Goal: Task Accomplishment & Management: Complete application form

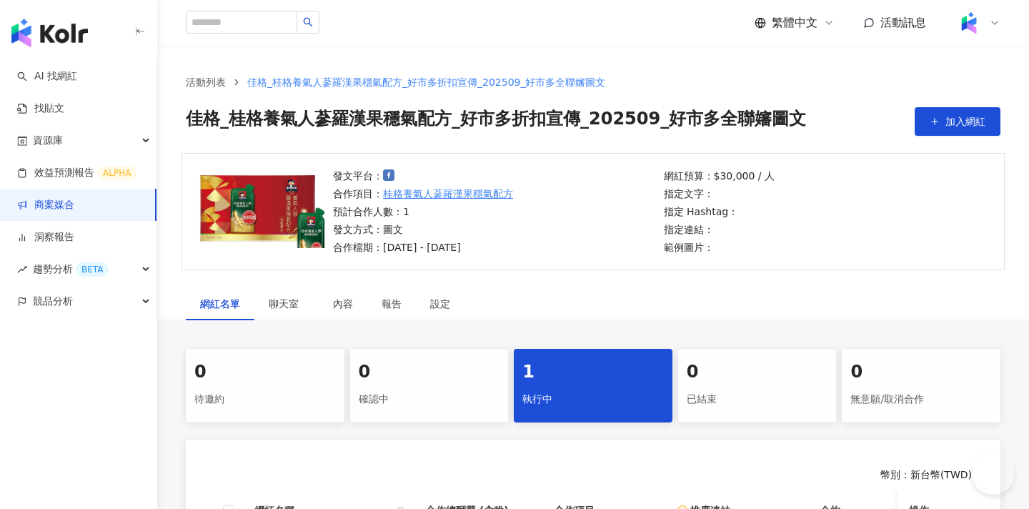
click at [74, 212] on link "商案媒合" at bounding box center [45, 205] width 57 height 14
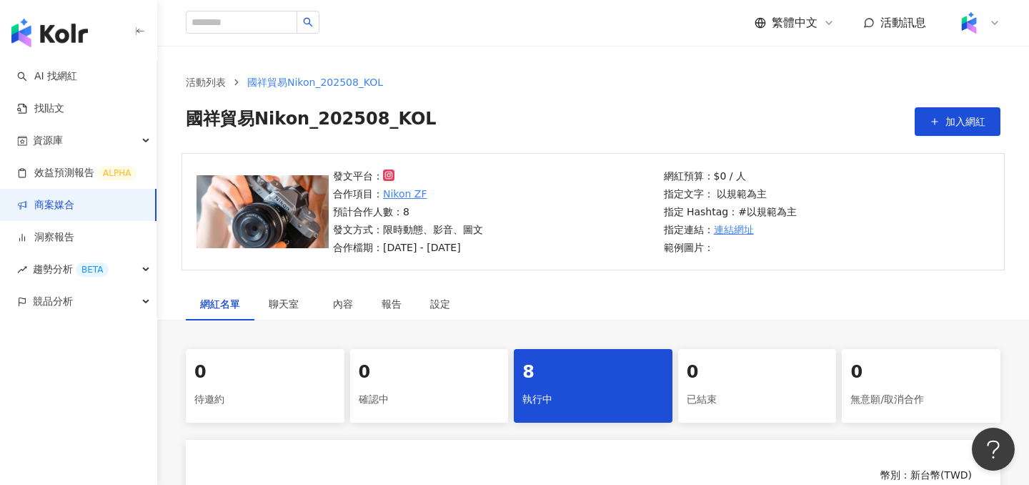
click at [587, 132] on div "國祥貿易Nikon_202508_KOL 加入網紅" at bounding box center [593, 121] width 815 height 29
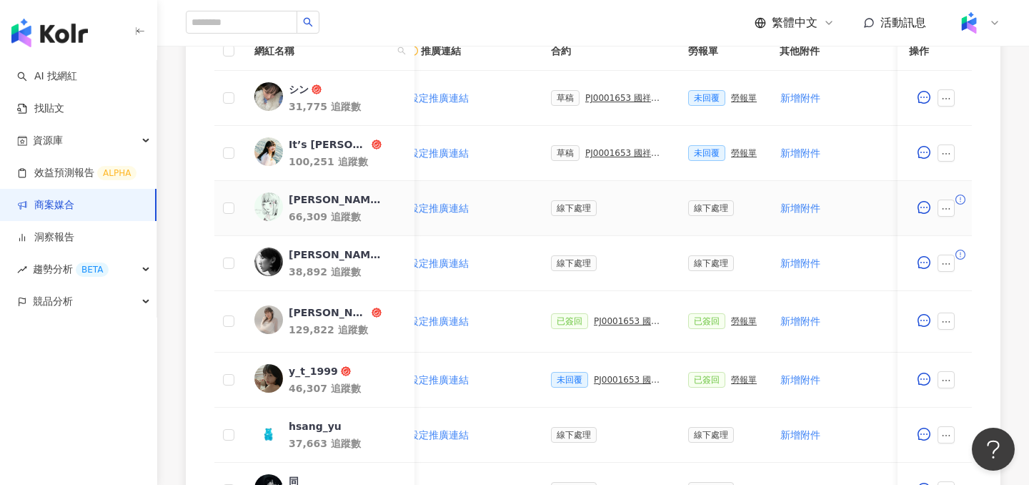
scroll to position [418, 0]
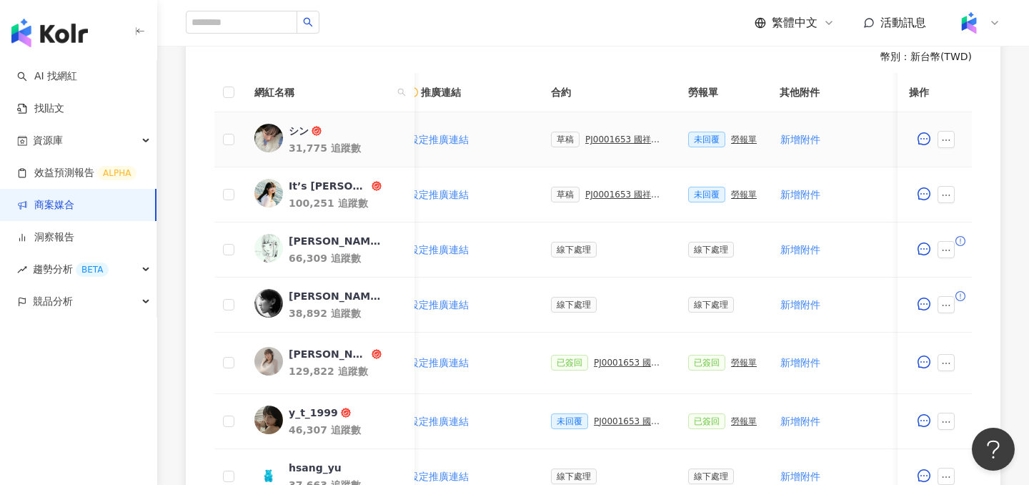
click at [603, 141] on div "PJ0001653 國祥貿易Nikon_202508_活動確認單" at bounding box center [625, 139] width 80 height 10
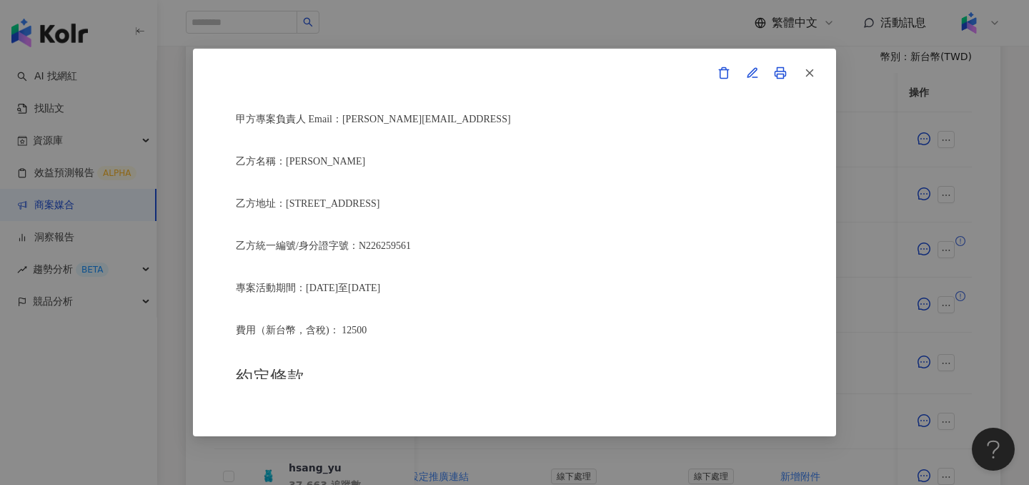
scroll to position [368, 0]
drag, startPoint x: 320, startPoint y: 159, endPoint x: 289, endPoint y: 159, distance: 30.0
click at [289, 159] on p "乙方名稱：[PERSON_NAME]" at bounding box center [515, 160] width 558 height 16
copy span "[PERSON_NAME]"
click at [676, 247] on p "乙方統一編號/身分證字號：N226259561" at bounding box center [515, 244] width 558 height 16
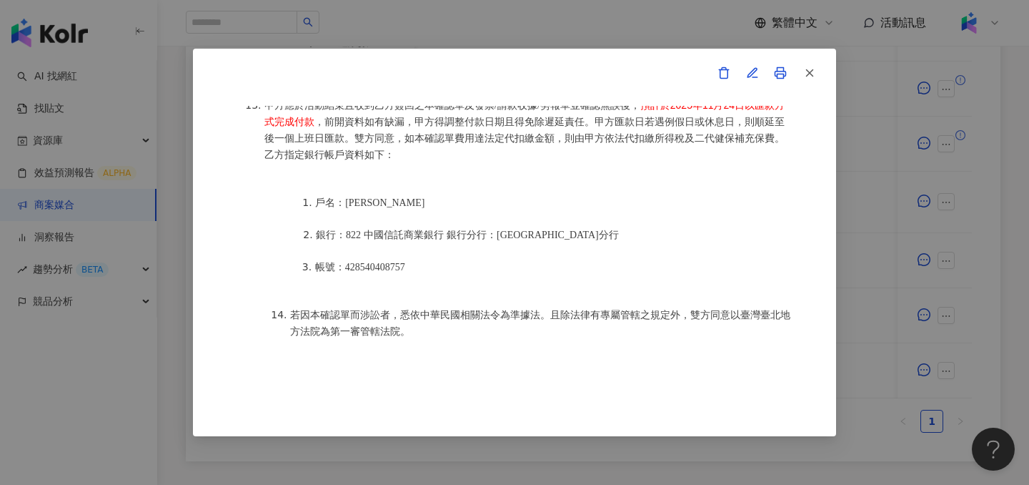
scroll to position [722, 0]
click at [753, 77] on icon "button" at bounding box center [752, 72] width 13 height 13
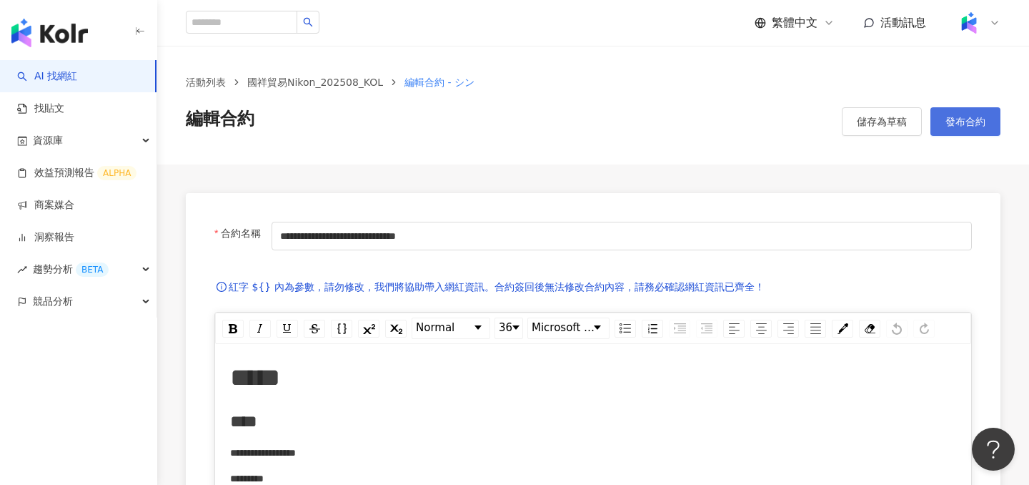
click at [977, 117] on span "發布合約" at bounding box center [966, 121] width 40 height 11
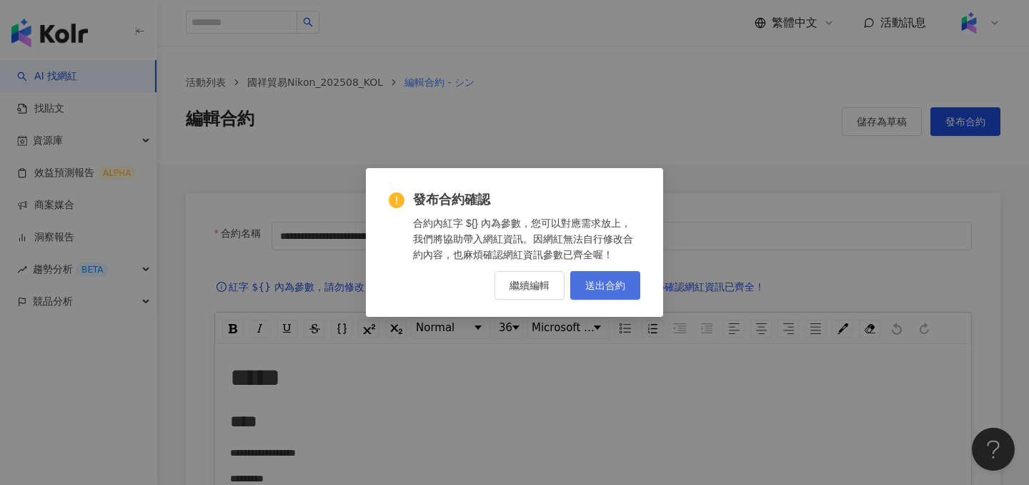
click at [616, 276] on button "送出合約" at bounding box center [605, 285] width 70 height 29
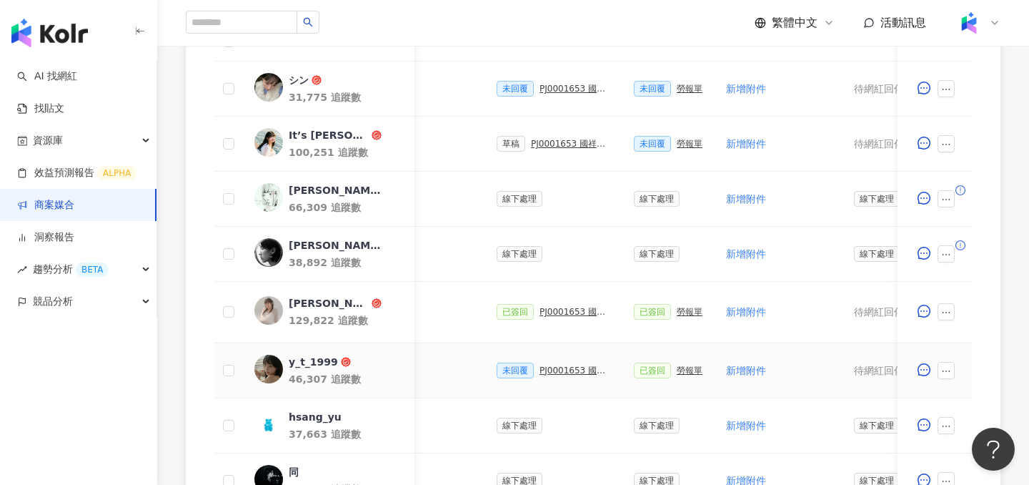
scroll to position [467, 0]
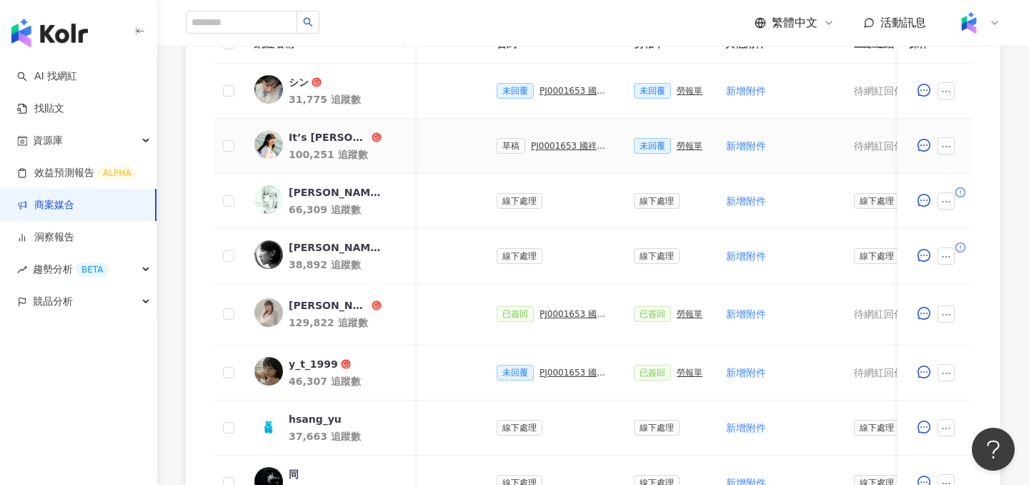
click at [586, 149] on div "PJ0001653 國祥貿易Nikon_202508_活動確認單" at bounding box center [571, 146] width 80 height 10
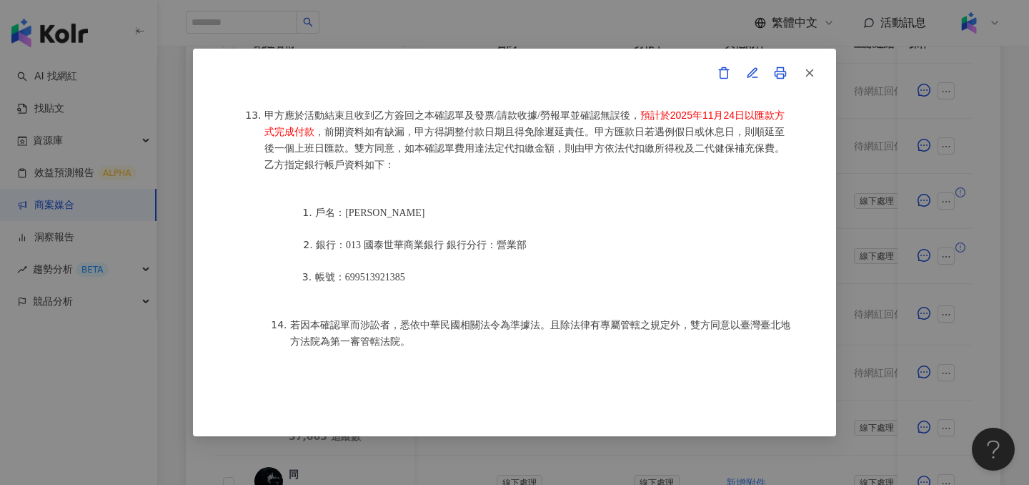
scroll to position [1891, 0]
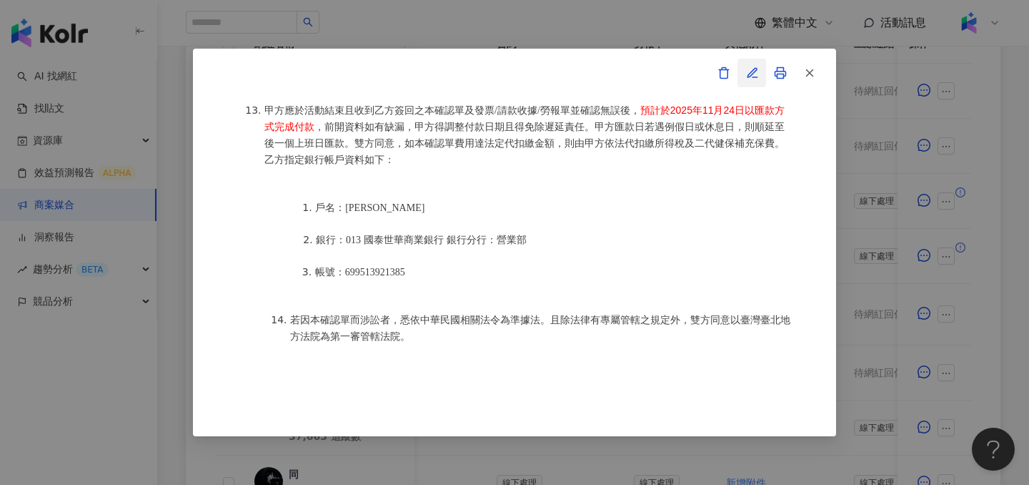
click at [751, 71] on icon "button" at bounding box center [752, 72] width 13 height 13
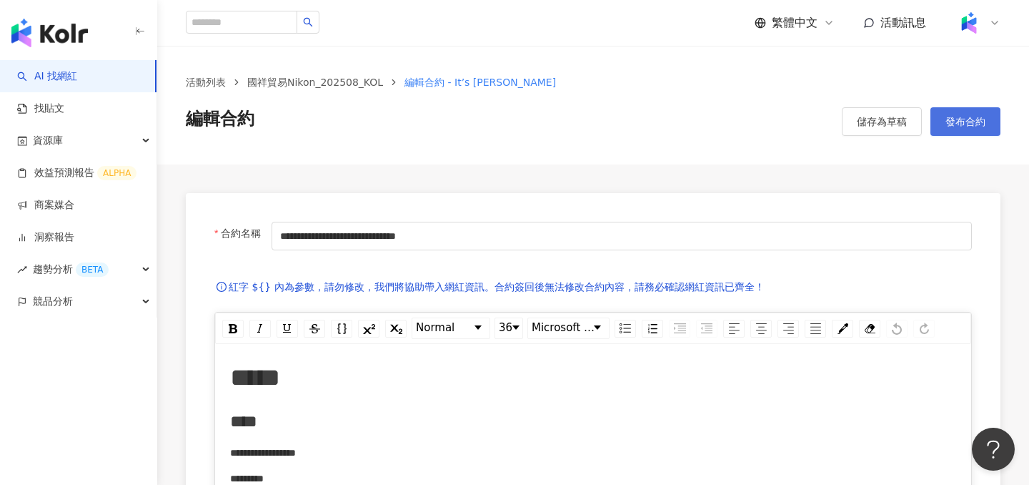
click at [961, 113] on button "發布合約" at bounding box center [966, 121] width 70 height 29
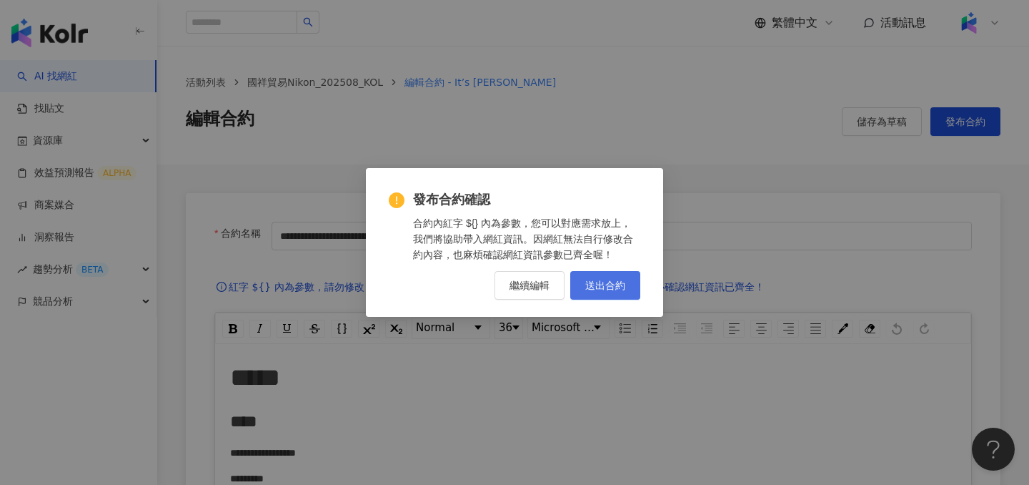
click at [615, 278] on button "送出合約" at bounding box center [605, 285] width 70 height 29
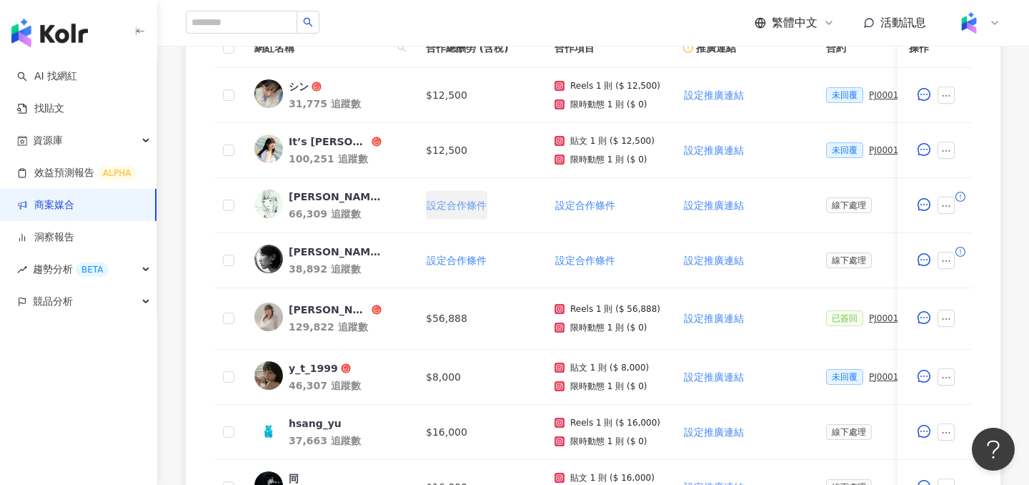
scroll to position [465, 0]
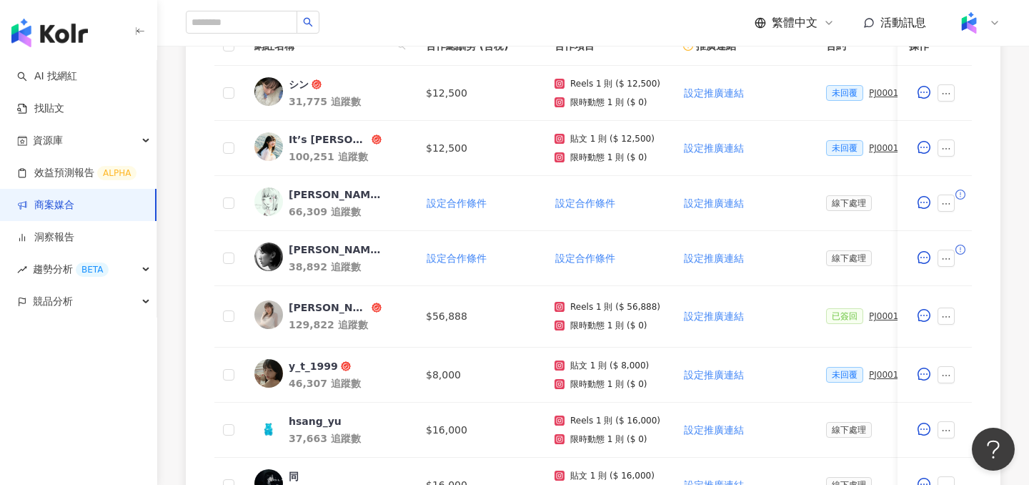
click at [179, 332] on div "0 待邀約 0 確認中 8 執行中 0 已結束 0 無意願/取消合作 幣別 ： 新台幣 ( TWD ) 網紅名稱 合作總酬勞 (含稅) 合作項目 推廣連結 合…" at bounding box center [593, 229] width 872 height 691
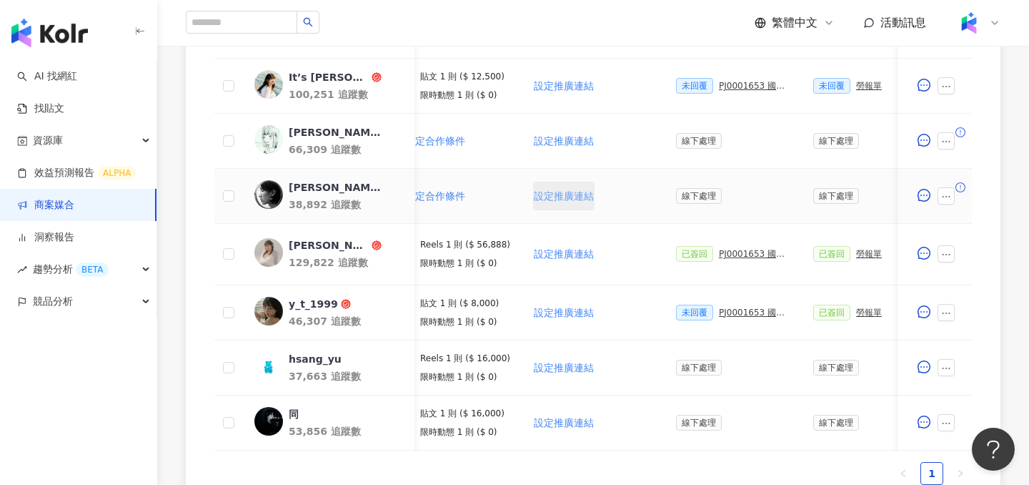
scroll to position [0, 217]
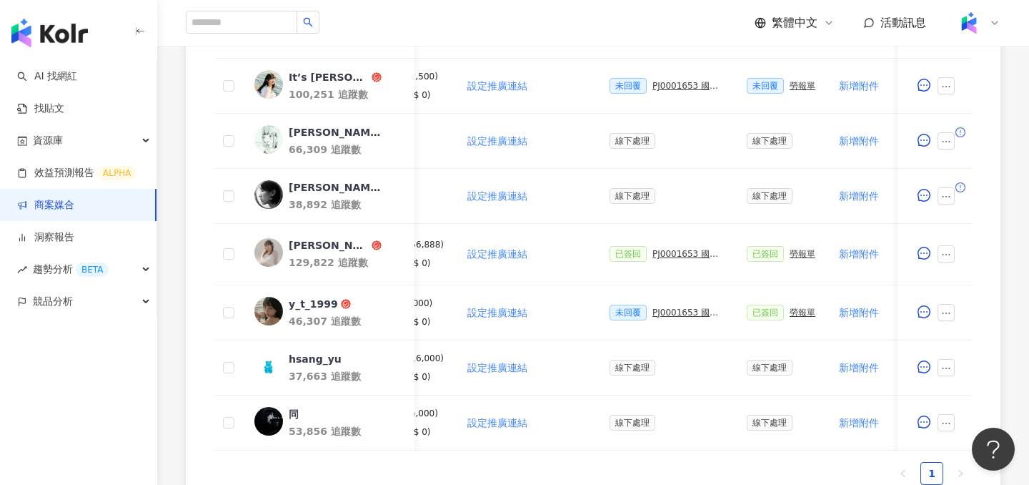
click at [994, 272] on div "幣別 ： 新台幣 ( TWD ) 網紅名稱 合作總酬勞 (含稅) 合作項目 推廣連結 合約 勞報單 其他附件 上線連結 領款人身份 備註 付款狀態 操作 シン…" at bounding box center [593, 213] width 815 height 600
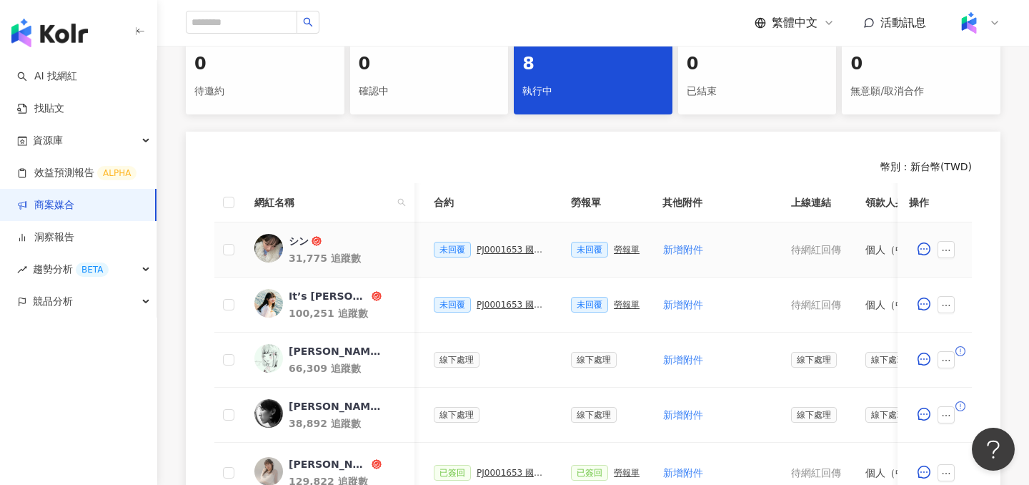
scroll to position [0, 290]
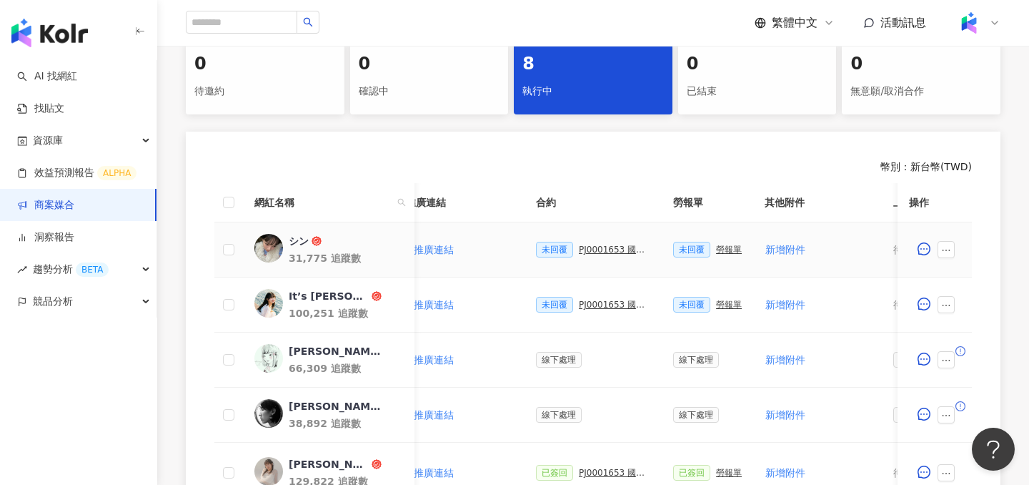
click at [585, 248] on div "PJ0001653 國祥貿易Nikon_202508_活動確認單" at bounding box center [614, 249] width 71 height 10
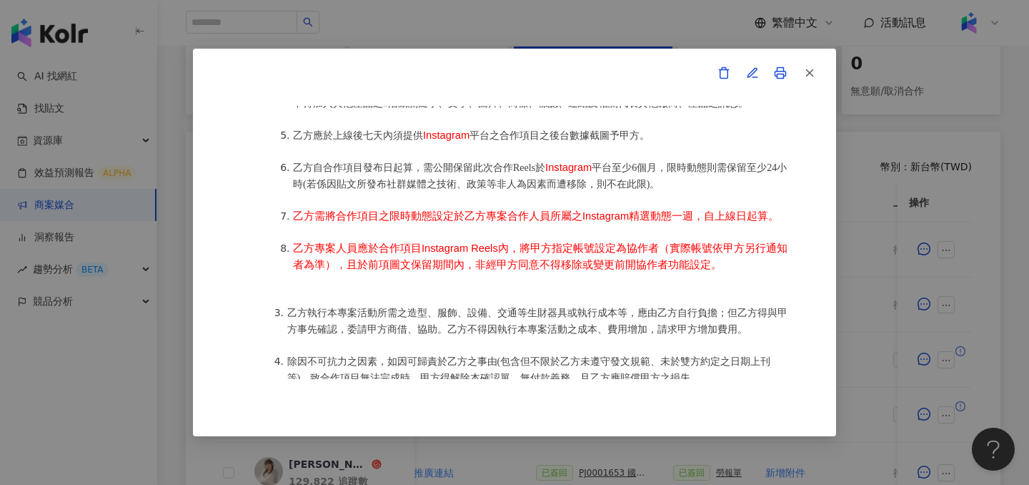
scroll to position [951, 0]
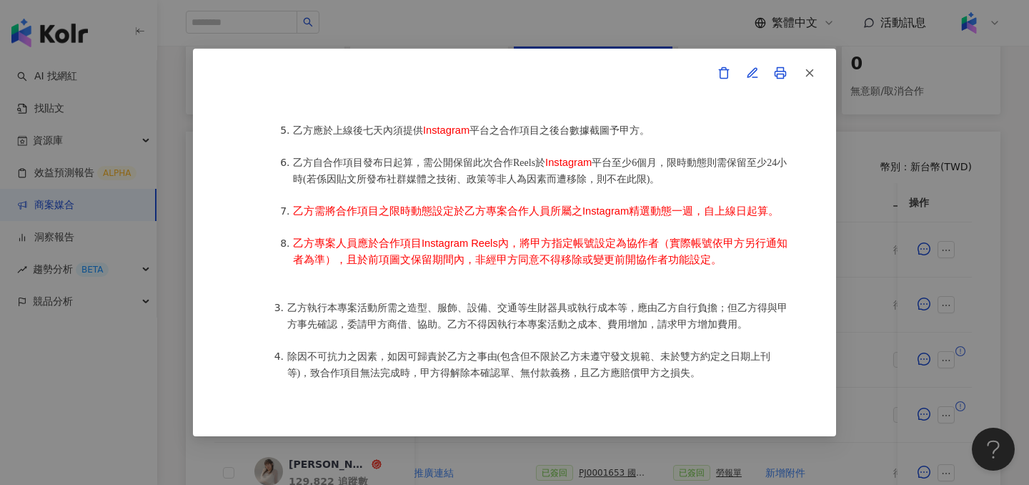
click at [840, 215] on div "活動確認單 約定雙方 甲方名稱：愛[PERSON_NAME]互動媒體股份有限公司 甲方負責人：程世嘉 甲方統一編號：53342456 甲方地址：104 [ST…" at bounding box center [514, 242] width 1029 height 485
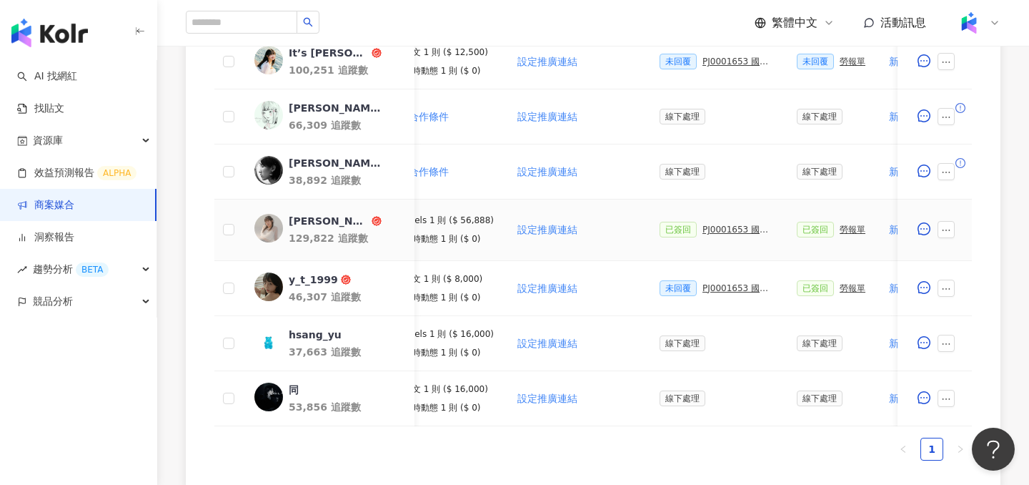
scroll to position [0, 0]
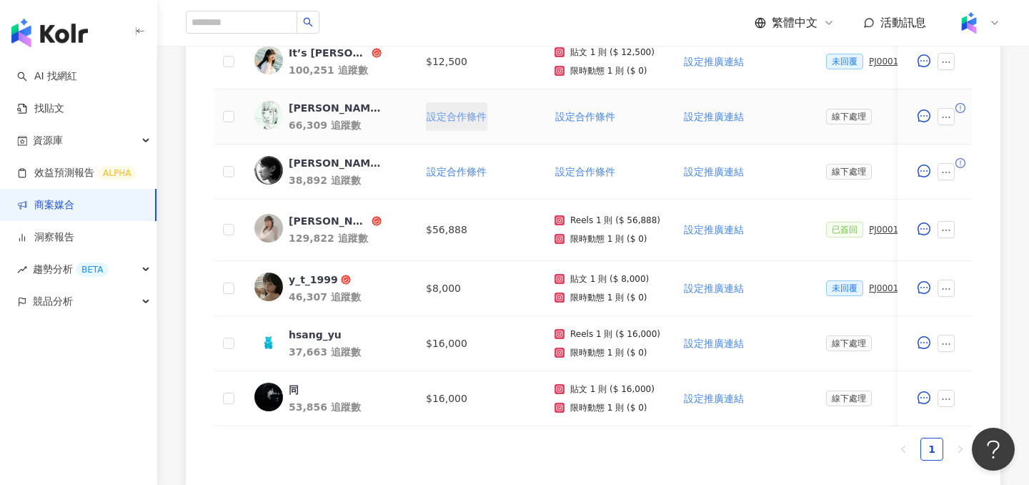
click at [457, 122] on button "設定合作條件" at bounding box center [456, 116] width 61 height 29
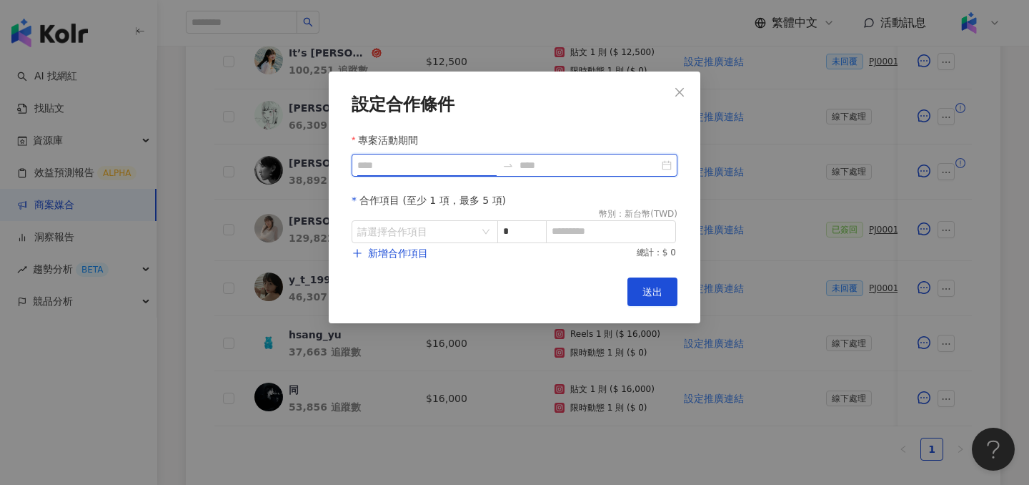
click at [404, 164] on input "專案活動期間" at bounding box center [426, 165] width 139 height 16
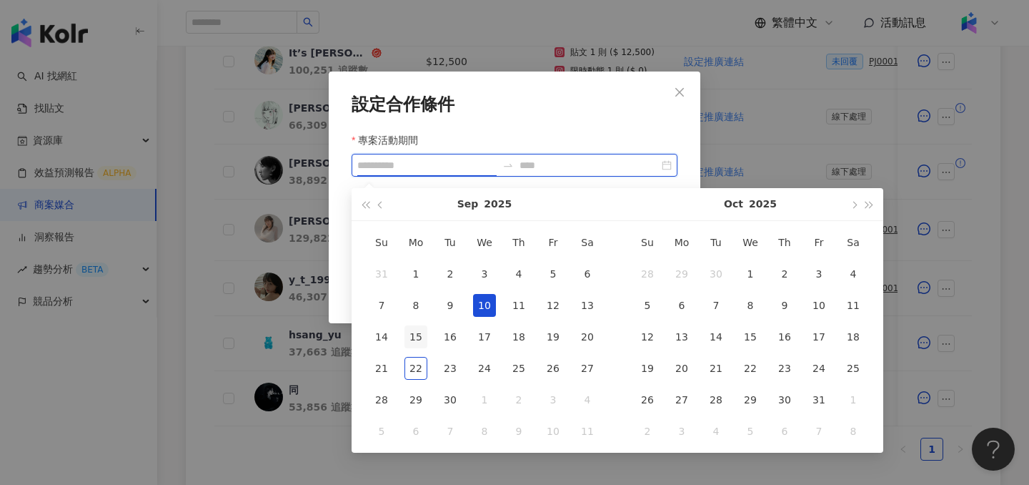
type input "**********"
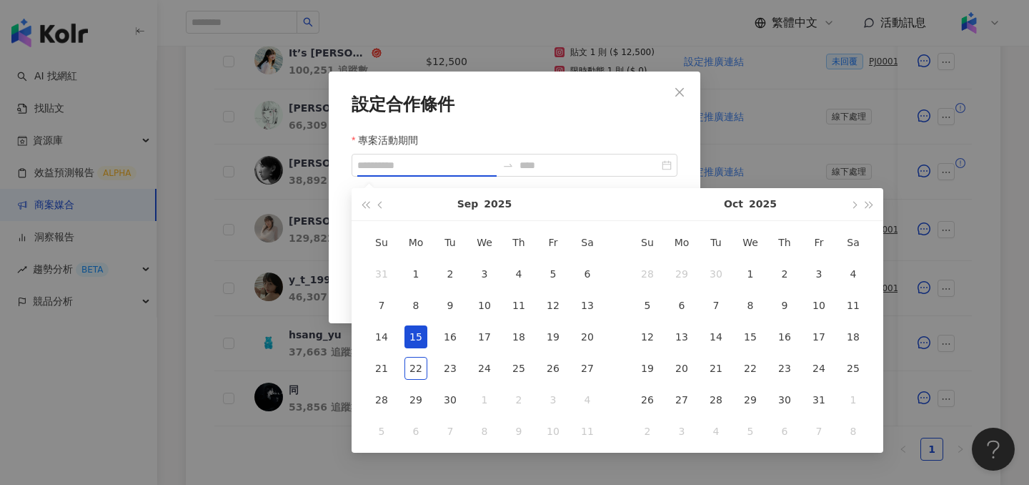
click at [421, 332] on div "15" at bounding box center [416, 336] width 23 height 23
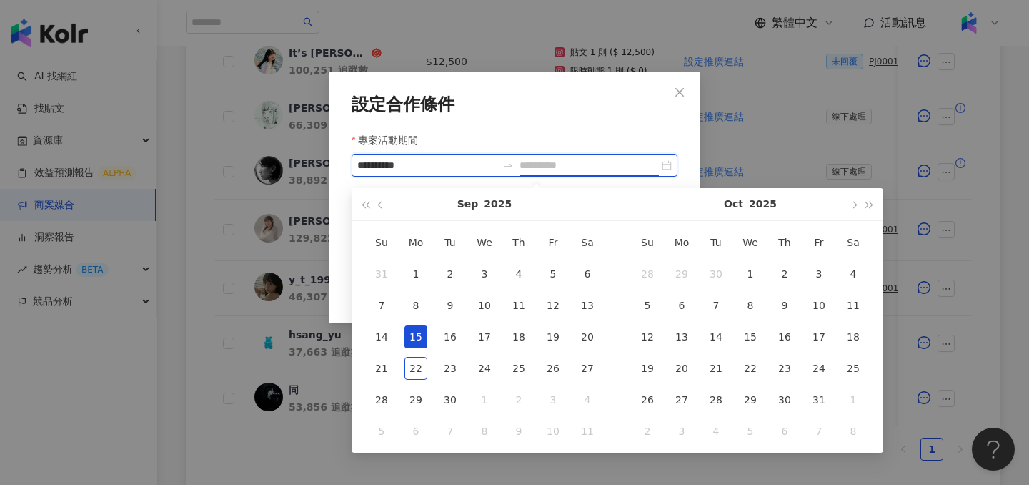
type input "**********"
click at [411, 341] on div "15" at bounding box center [416, 336] width 23 height 23
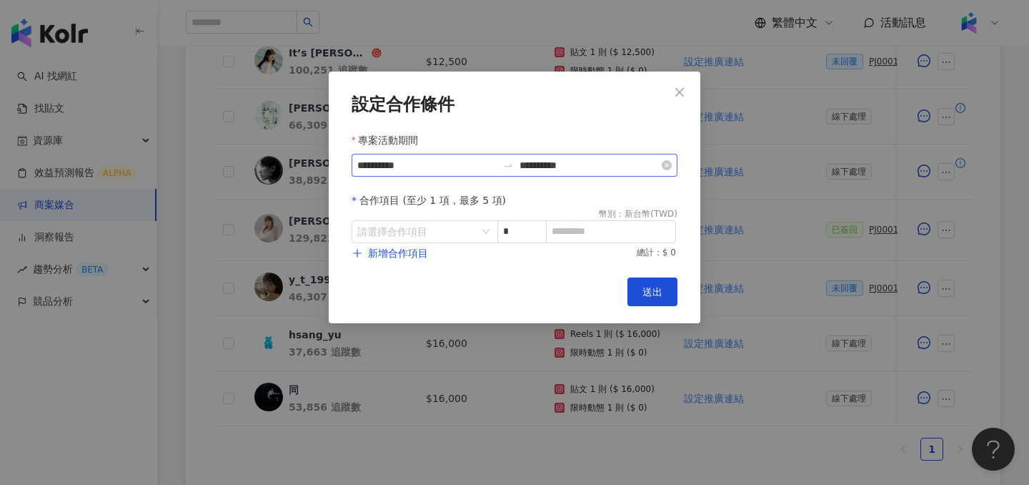
click at [447, 175] on div "**********" at bounding box center [515, 165] width 326 height 23
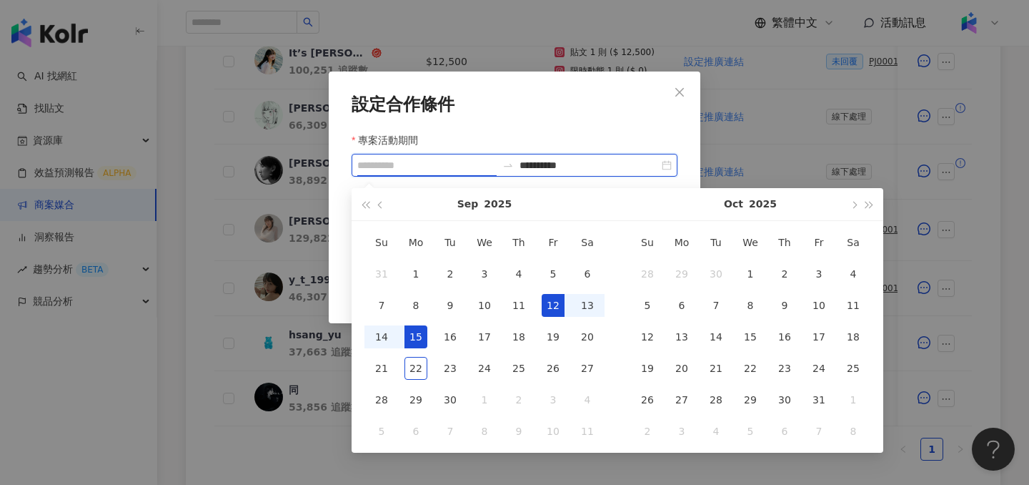
type input "**********"
click at [558, 304] on div "12" at bounding box center [553, 305] width 23 height 23
click at [584, 157] on div "**********" at bounding box center [515, 165] width 326 height 23
click at [858, 197] on button "button" at bounding box center [854, 204] width 16 height 32
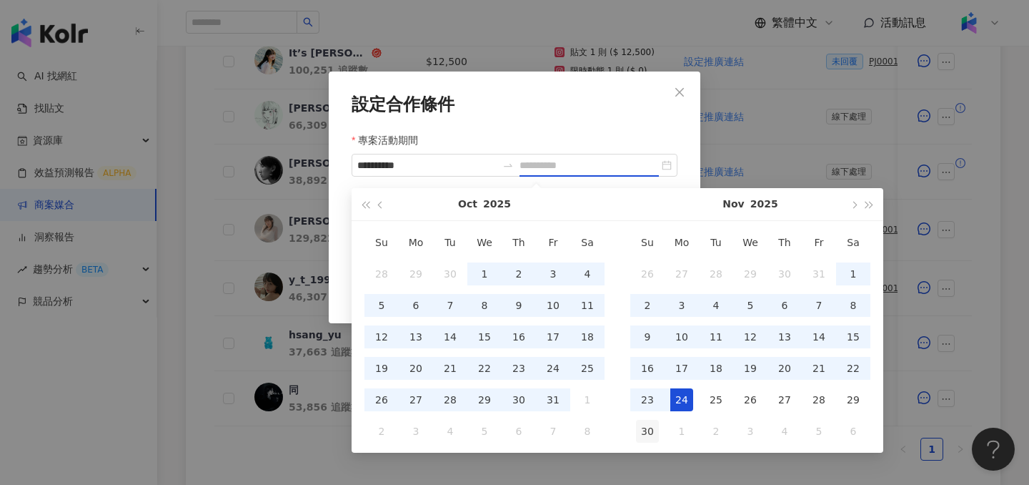
type input "**********"
click at [650, 427] on div "30" at bounding box center [647, 431] width 23 height 23
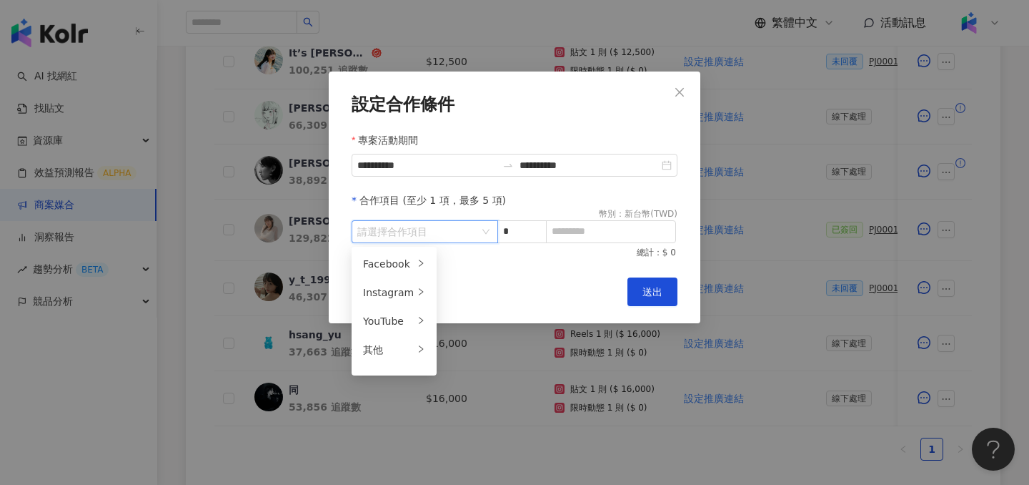
click at [413, 239] on input "search" at bounding box center [417, 231] width 120 height 21
click at [397, 318] on div "YouTube" at bounding box center [388, 321] width 51 height 16
click at [402, 298] on div "Instagram" at bounding box center [388, 292] width 51 height 16
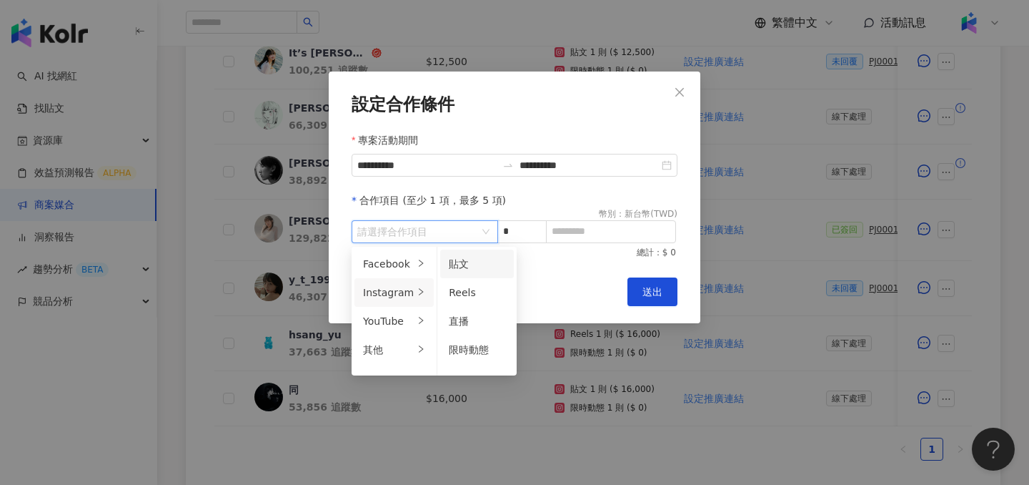
click at [473, 263] on div "貼文" at bounding box center [477, 264] width 56 height 16
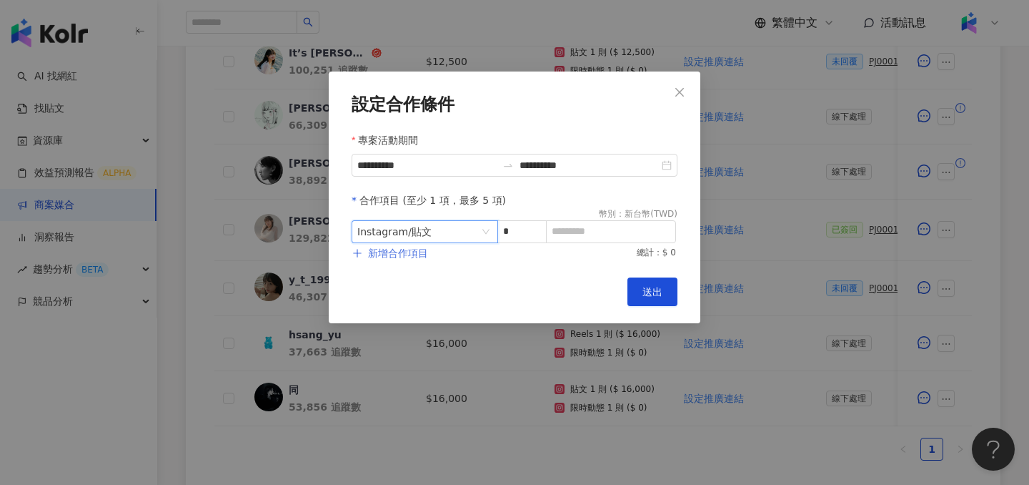
click at [415, 253] on span "新增合作項目" at bounding box center [398, 252] width 60 height 11
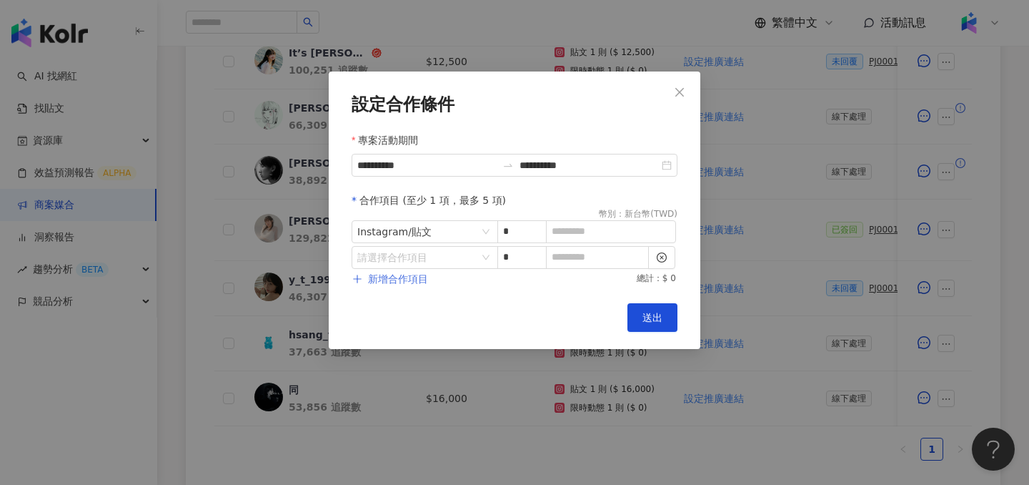
click at [415, 253] on input "search" at bounding box center [417, 257] width 120 height 21
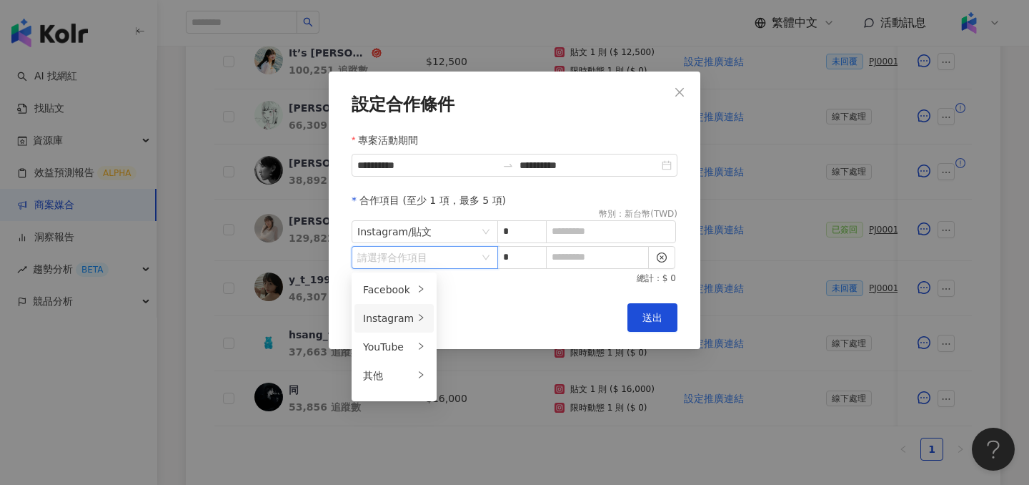
click at [395, 314] on div "Instagram" at bounding box center [388, 318] width 51 height 16
click at [459, 367] on div "限時動態" at bounding box center [477, 375] width 56 height 16
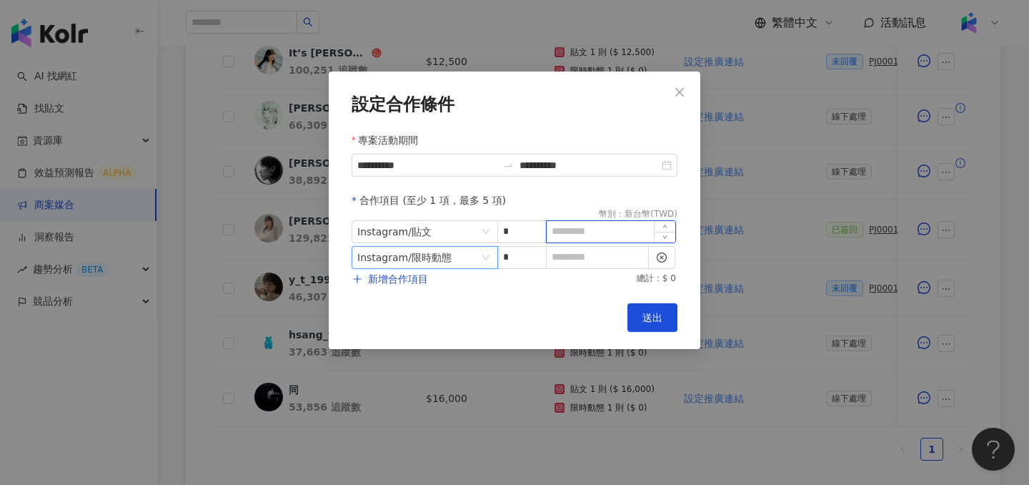
click at [590, 237] on input at bounding box center [611, 231] width 129 height 21
type input "*****"
click at [583, 262] on input at bounding box center [598, 257] width 102 height 21
type input "*"
click at [652, 310] on button "送出" at bounding box center [653, 317] width 50 height 29
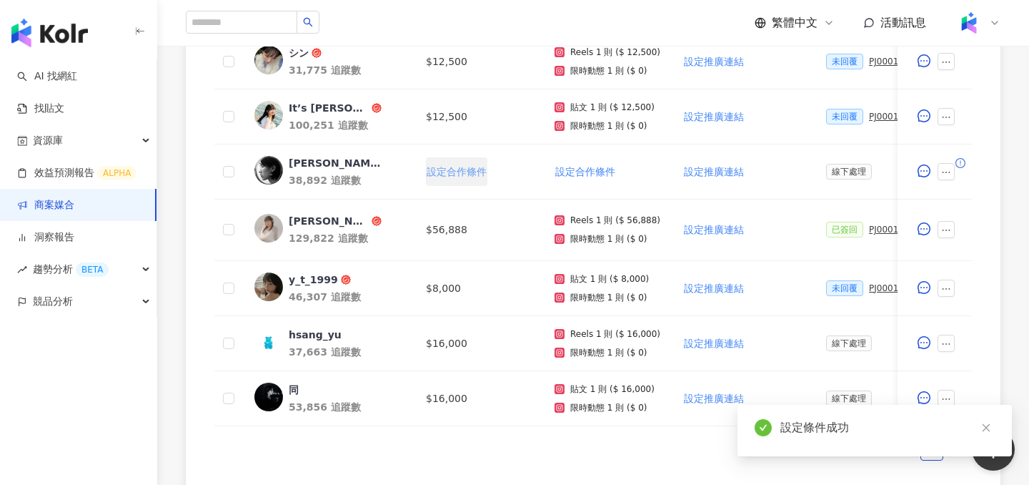
click at [452, 179] on button "設定合作條件" at bounding box center [456, 171] width 61 height 29
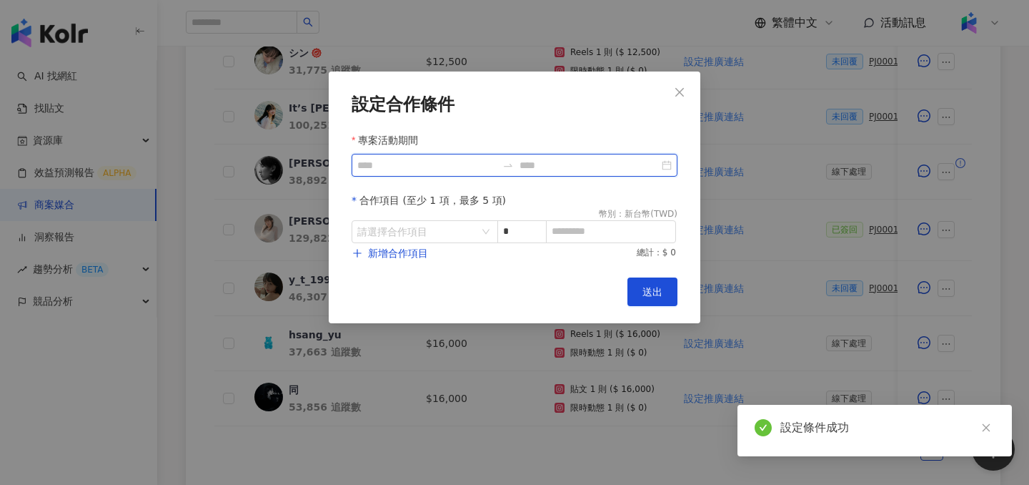
click at [421, 166] on input "專案活動期間" at bounding box center [426, 165] width 139 height 16
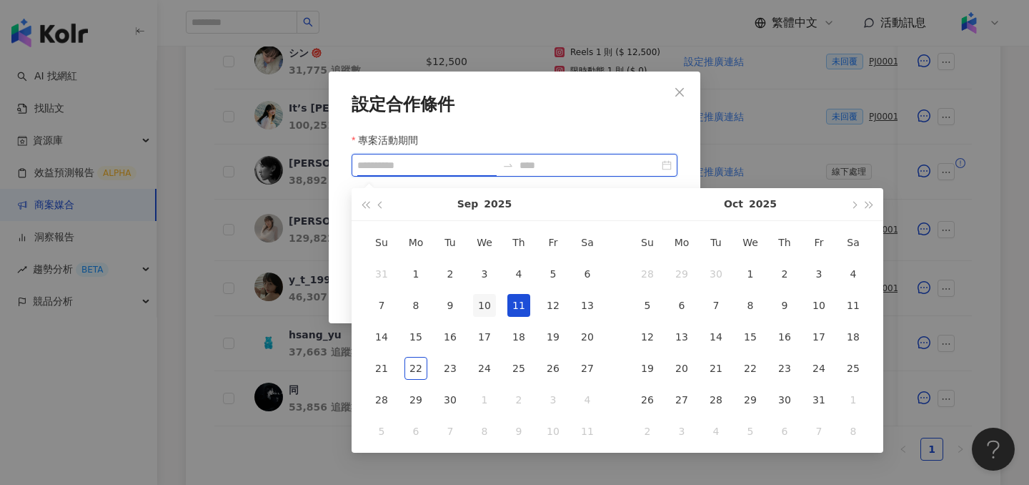
type input "**********"
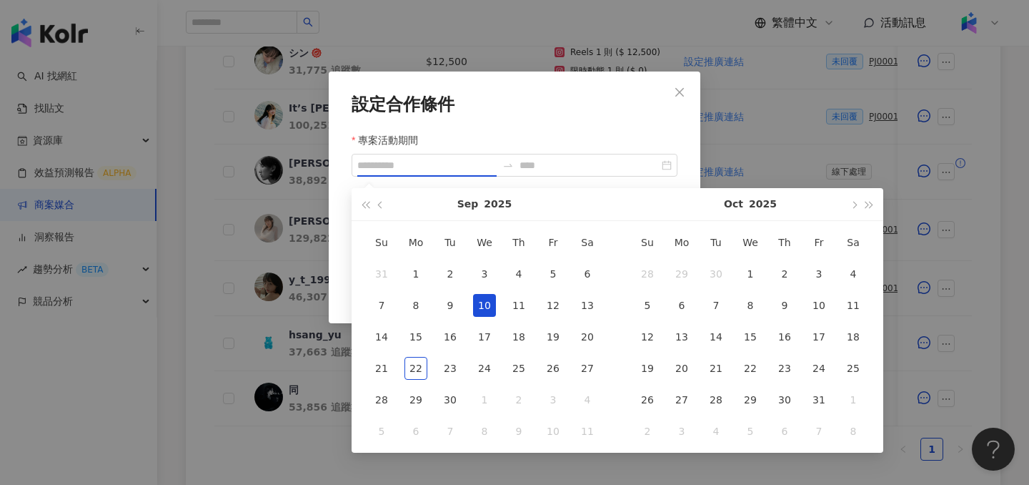
click at [490, 308] on div "10" at bounding box center [484, 305] width 23 height 23
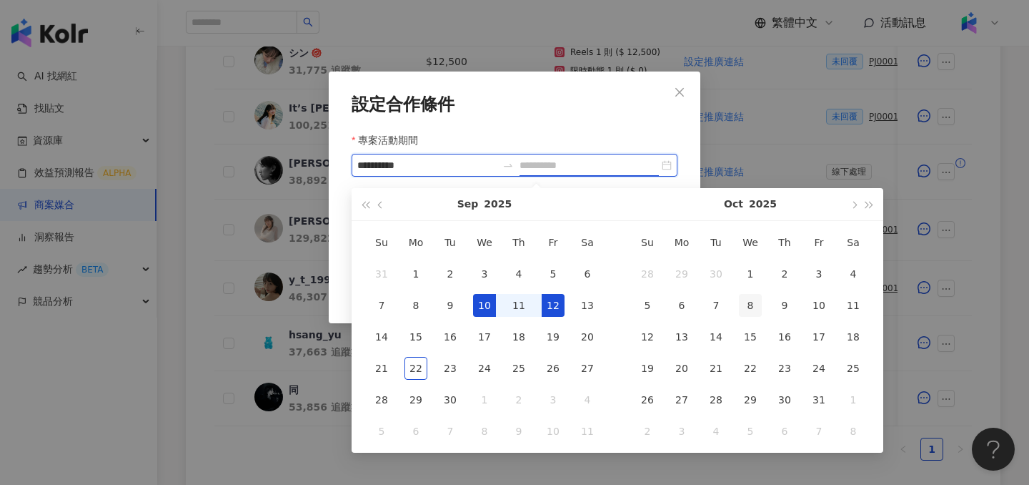
type input "**********"
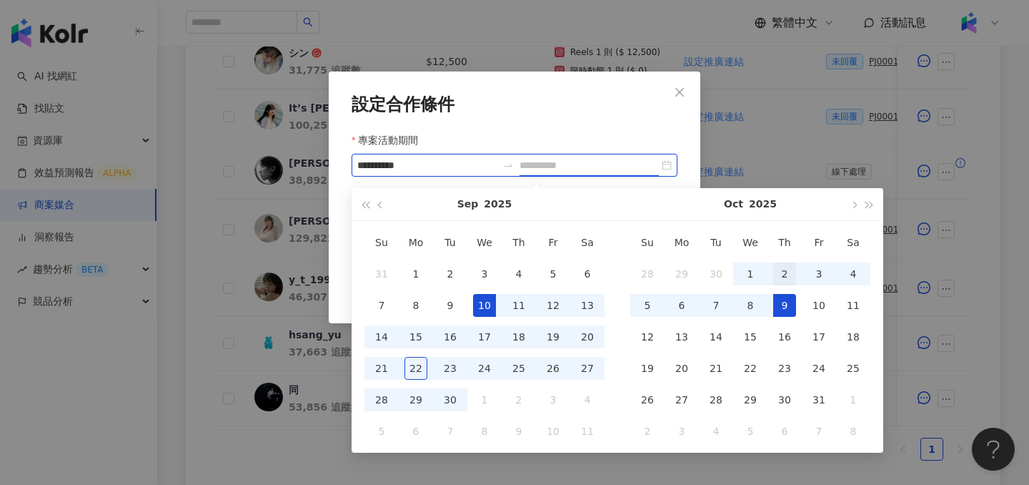
type input "**********"
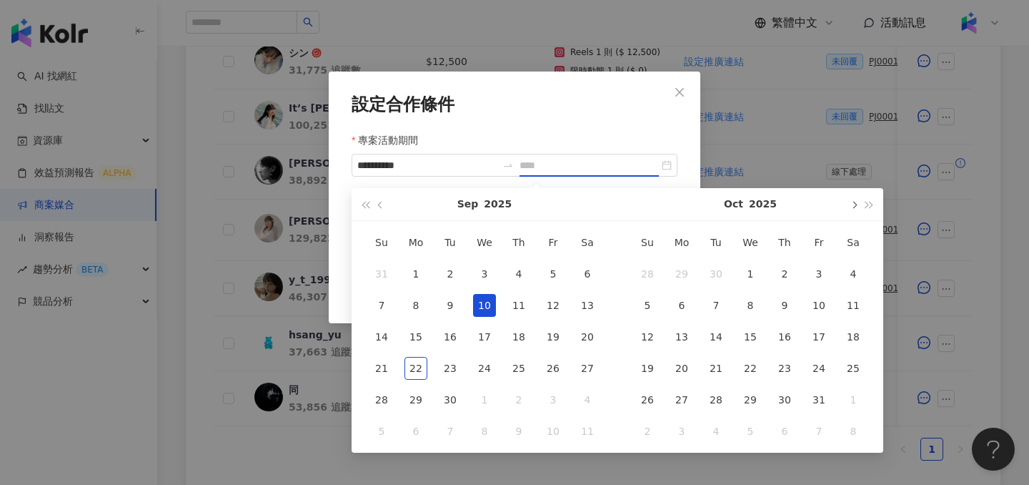
click at [847, 207] on button "button" at bounding box center [854, 204] width 16 height 32
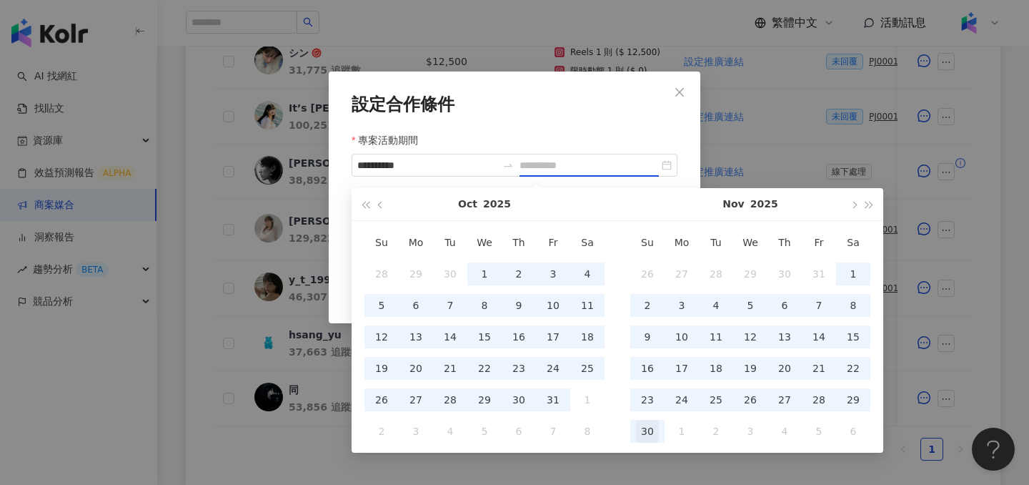
type input "**********"
click at [652, 435] on div "30" at bounding box center [647, 431] width 23 height 23
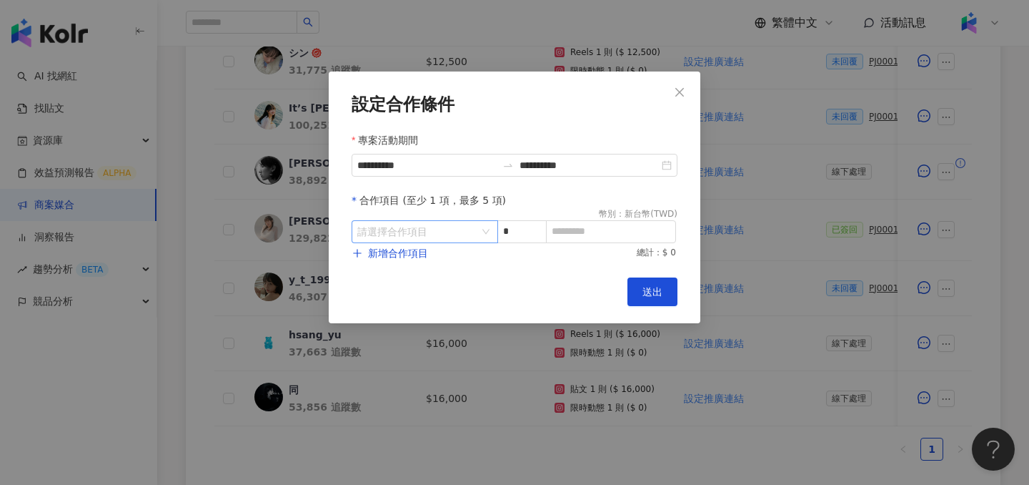
click at [433, 241] on input "search" at bounding box center [417, 231] width 120 height 21
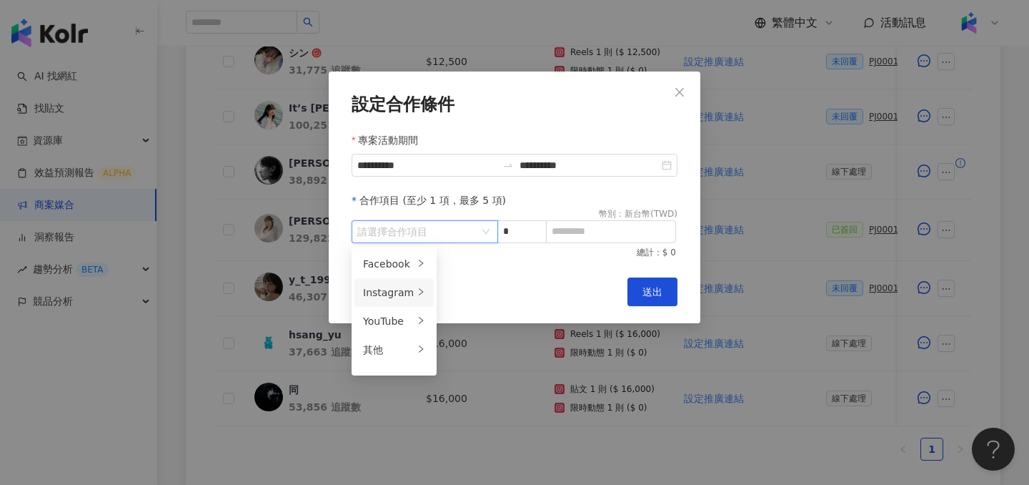
click at [417, 292] on icon "right" at bounding box center [421, 291] width 9 height 9
click at [470, 286] on div "Reels" at bounding box center [477, 292] width 56 height 16
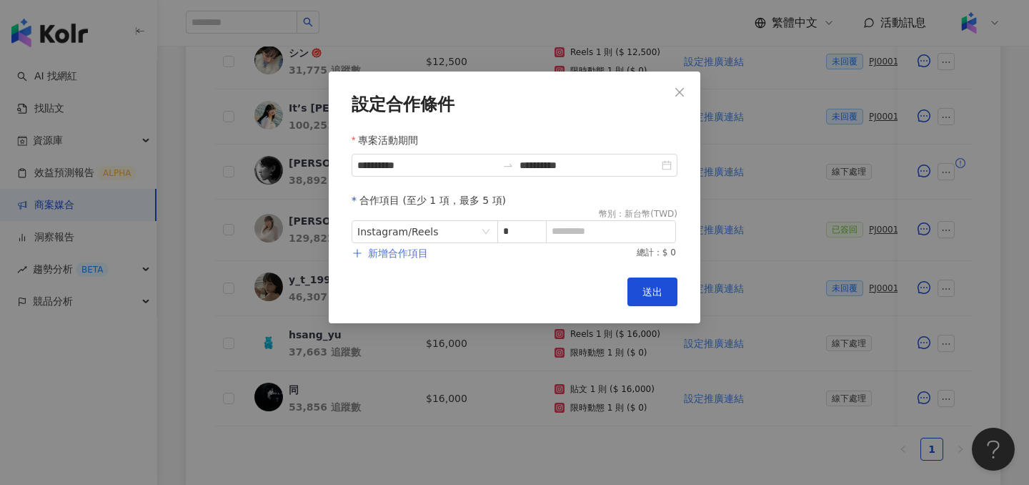
click at [405, 251] on span "新增合作項目" at bounding box center [398, 252] width 60 height 11
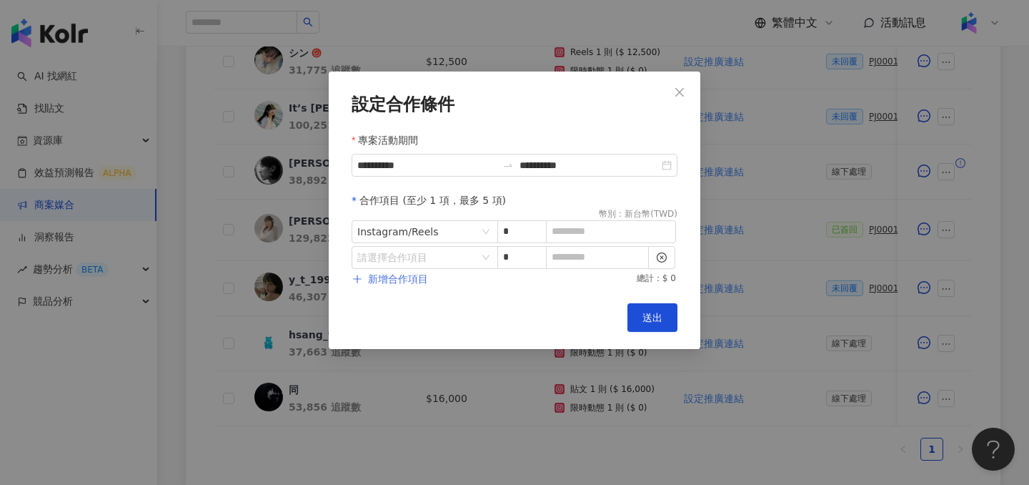
click at [405, 252] on input "search" at bounding box center [417, 257] width 120 height 21
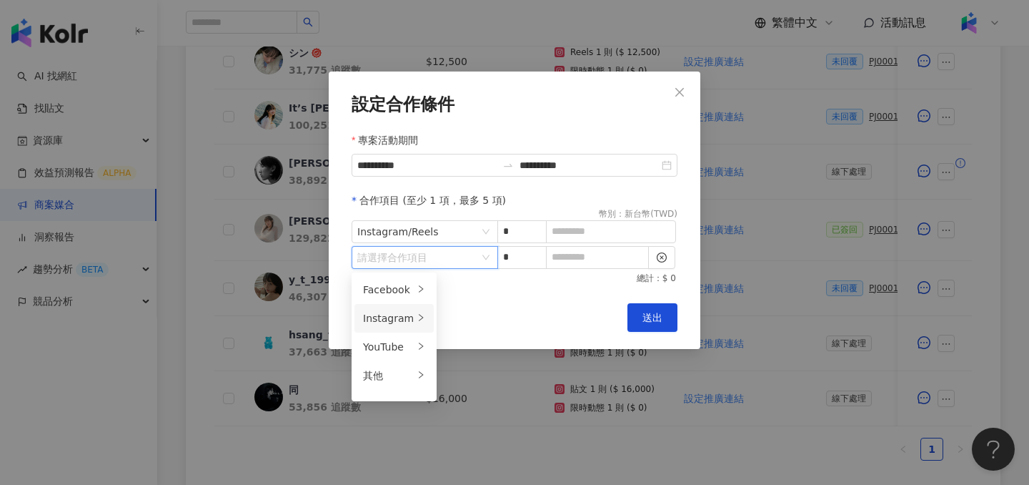
click at [397, 319] on div "Instagram" at bounding box center [388, 318] width 51 height 16
click at [472, 375] on span "限時動態" at bounding box center [469, 375] width 40 height 11
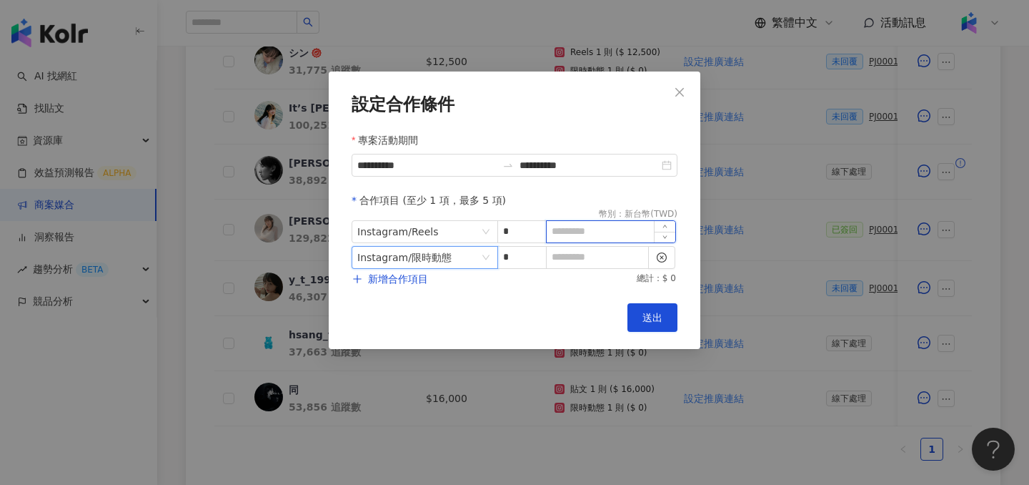
click at [556, 237] on input at bounding box center [611, 231] width 129 height 21
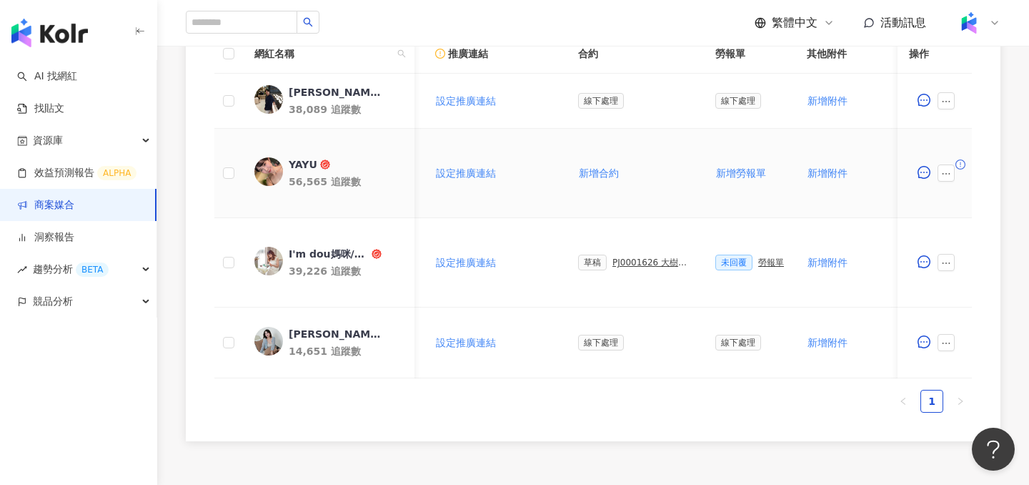
scroll to position [459, 0]
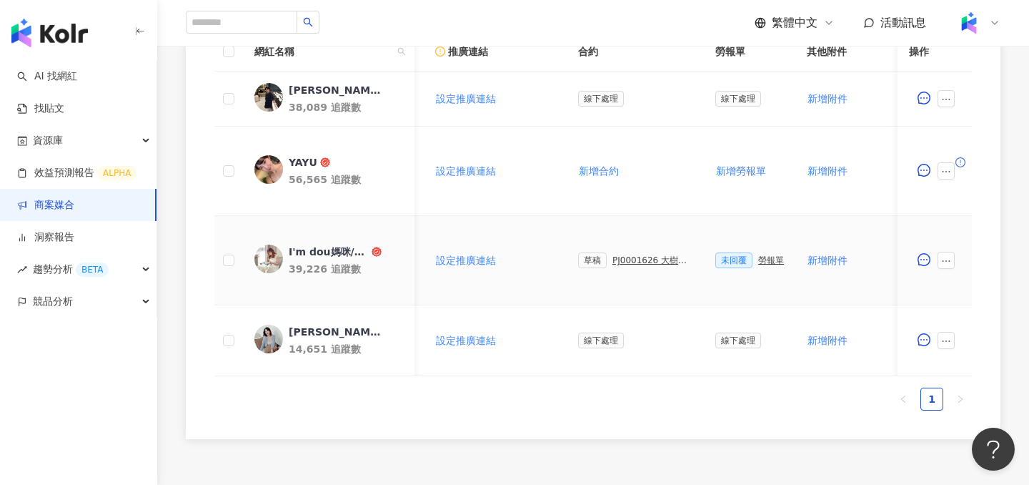
click at [632, 261] on div "PJ0001626 大樹醫藥_若瑟養髮液_KOL合作" at bounding box center [653, 260] width 80 height 10
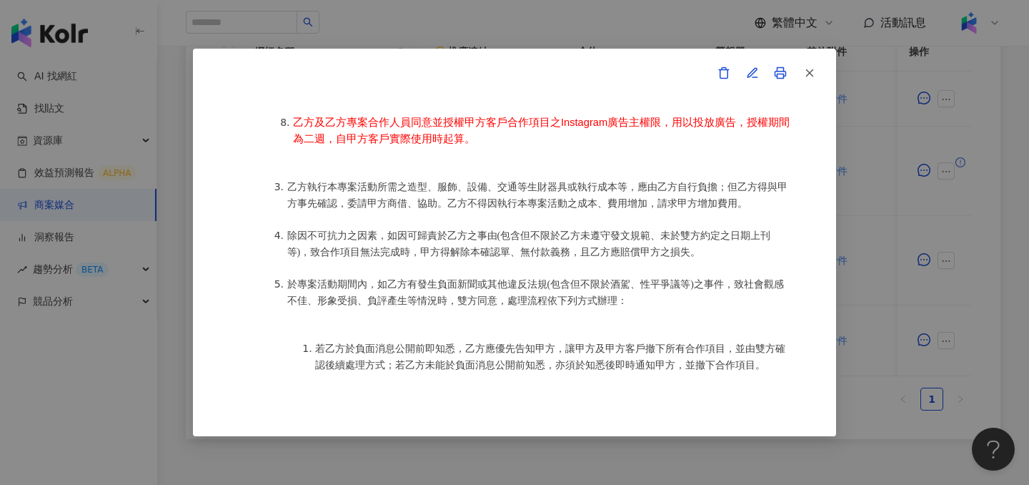
scroll to position [1031, 0]
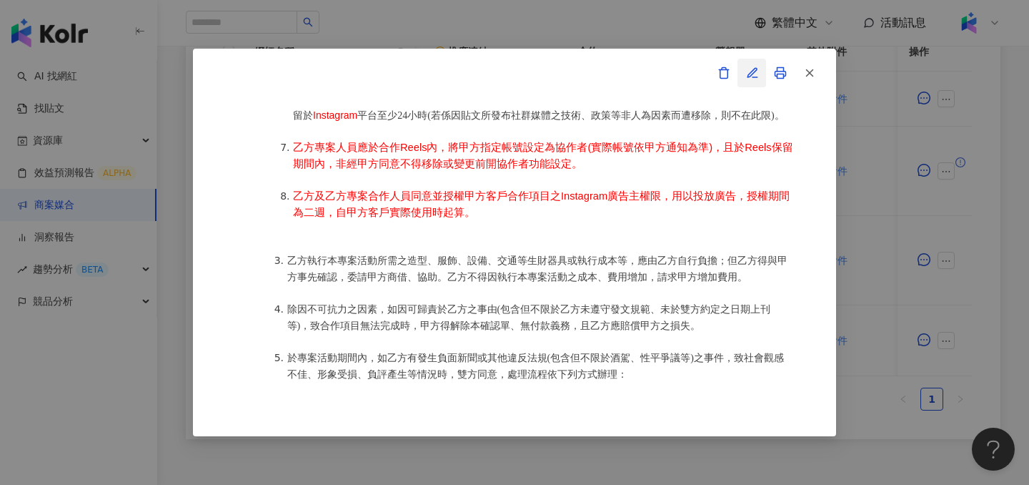
click at [755, 74] on icon "button" at bounding box center [752, 72] width 13 height 13
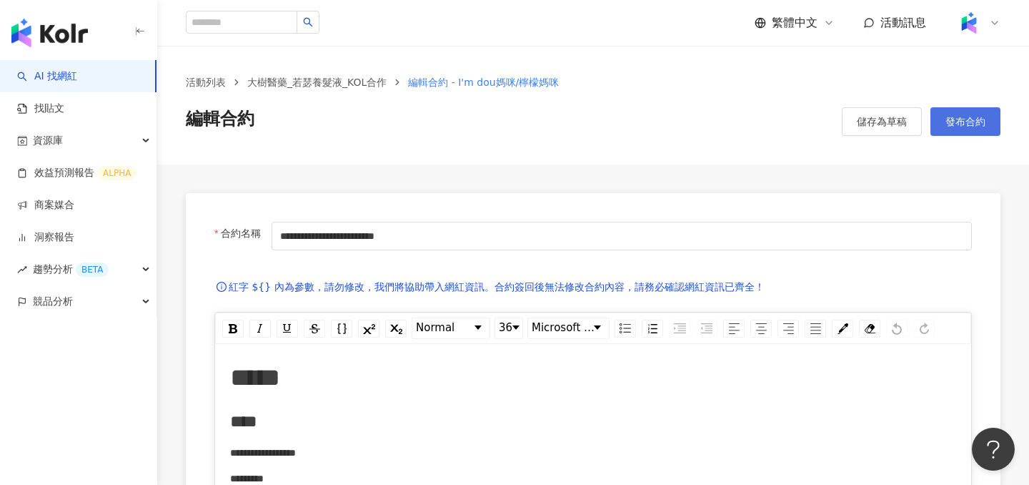
click at [957, 114] on button "發布合約" at bounding box center [966, 121] width 70 height 29
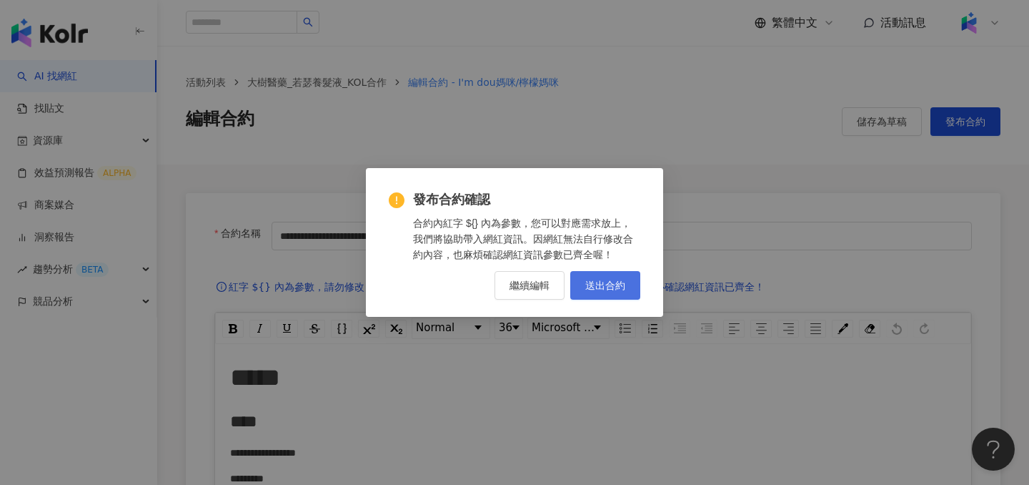
click at [614, 280] on span "送出合約" at bounding box center [605, 284] width 40 height 11
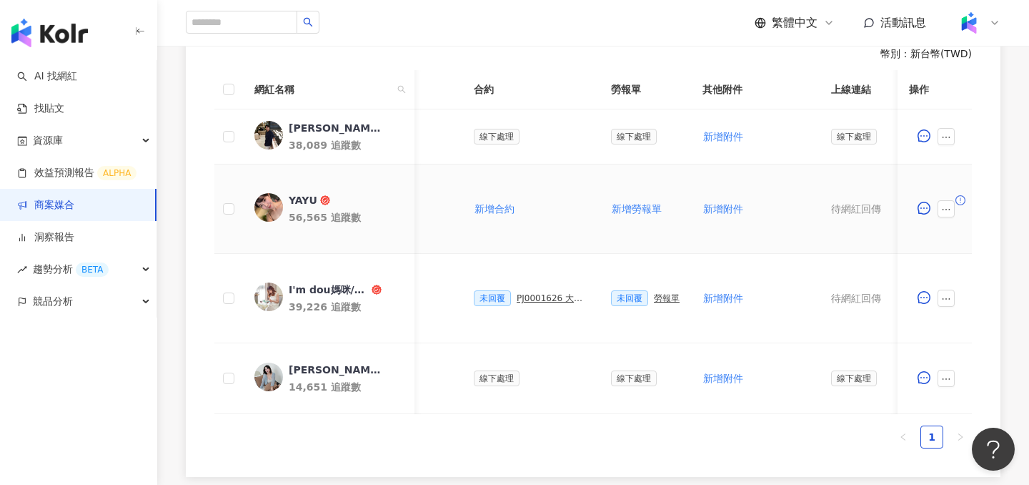
scroll to position [0, 345]
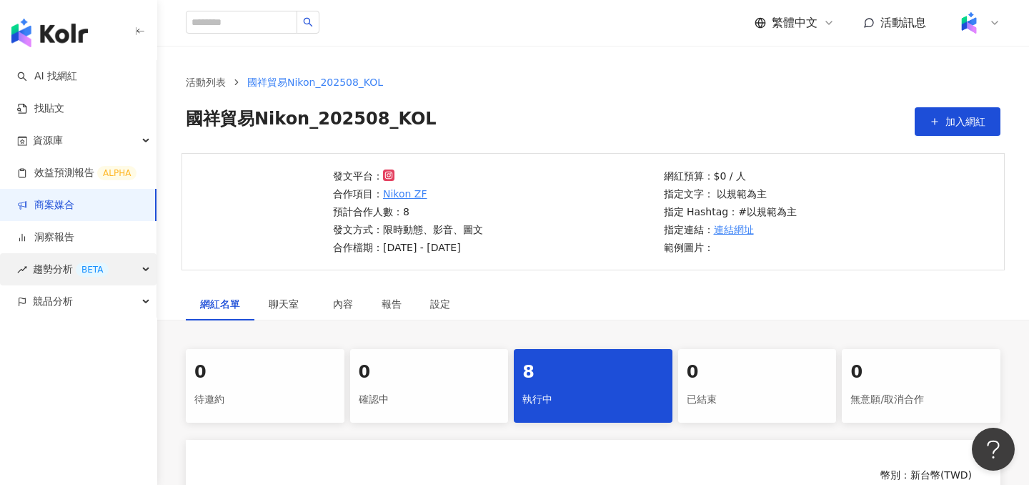
scroll to position [19, 0]
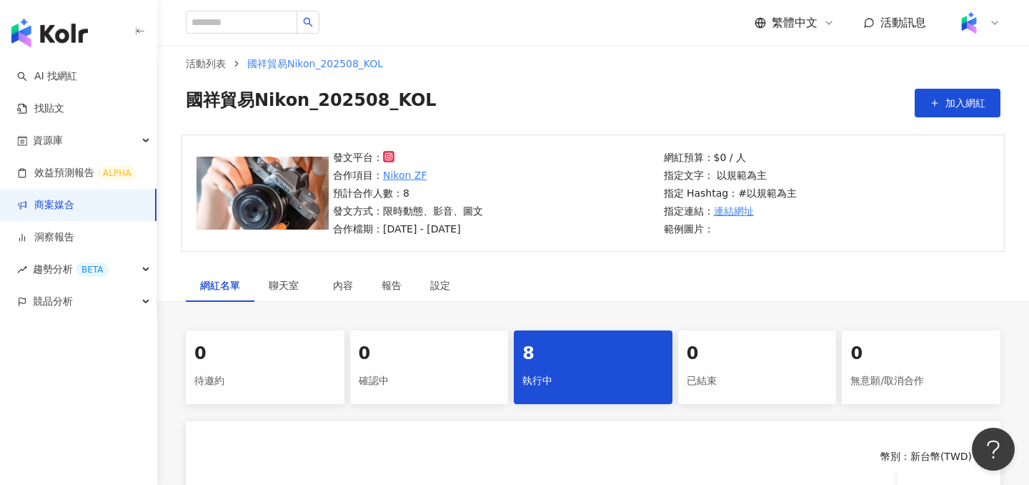
click at [74, 212] on link "商案媒合" at bounding box center [45, 205] width 57 height 14
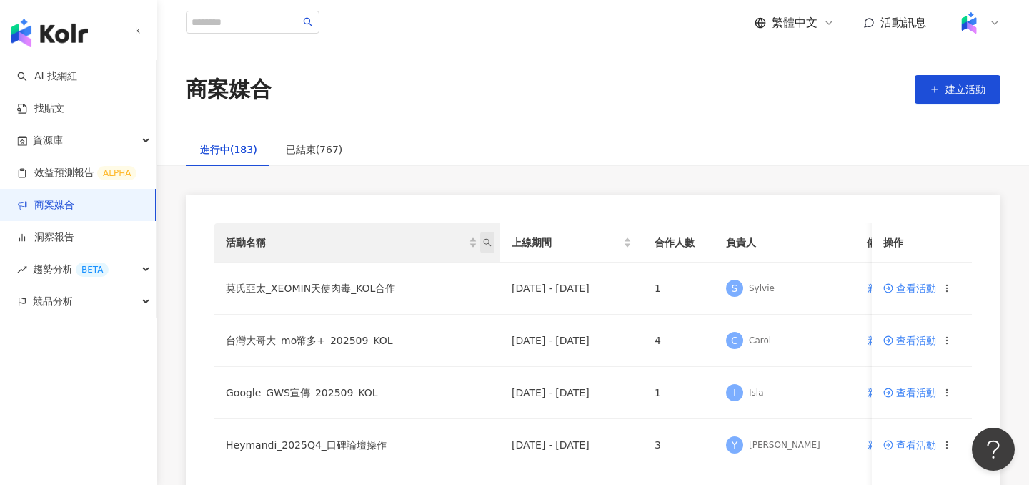
click at [486, 239] on icon "search" at bounding box center [487, 242] width 9 height 9
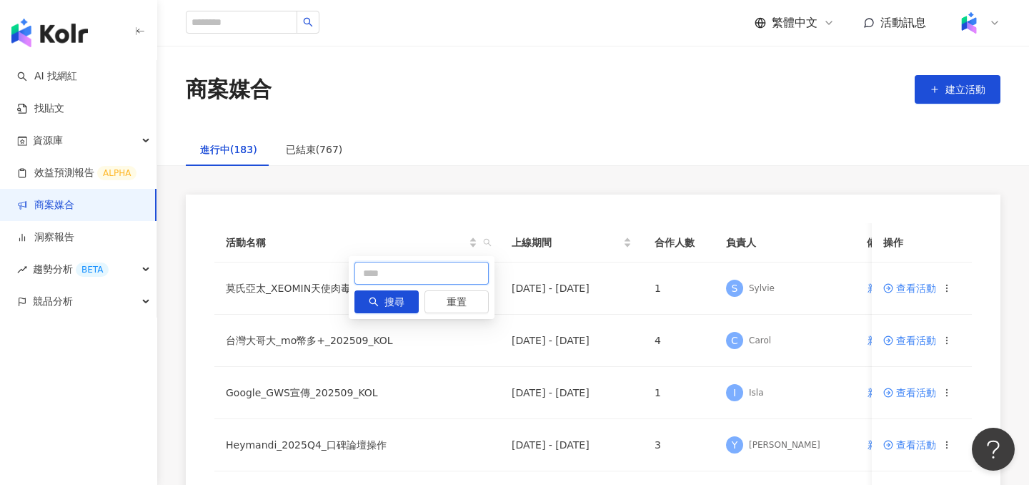
click at [446, 269] on input "text" at bounding box center [422, 273] width 134 height 23
type input "*"
click at [438, 273] on input "*" at bounding box center [422, 273] width 134 height 23
paste input "**********"
type input "**********"
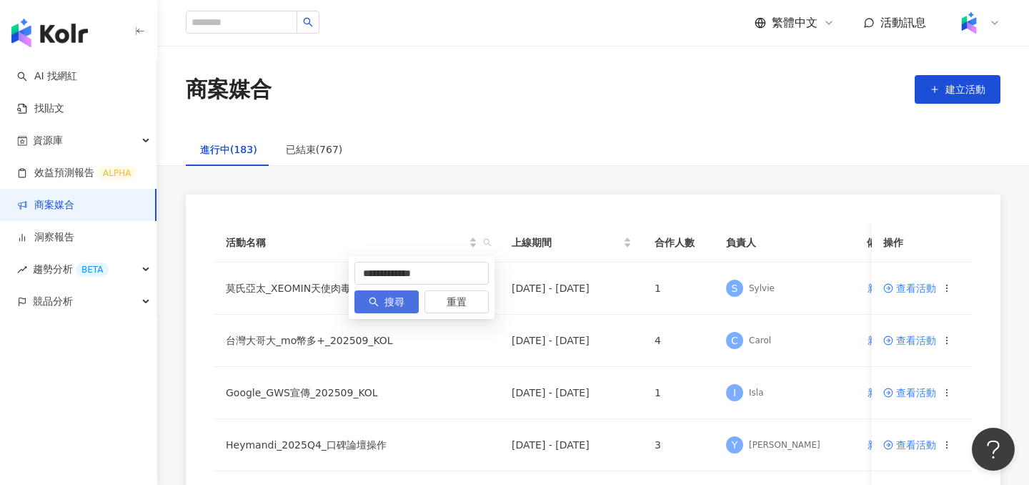
click at [387, 299] on span "搜尋" at bounding box center [395, 302] width 20 height 23
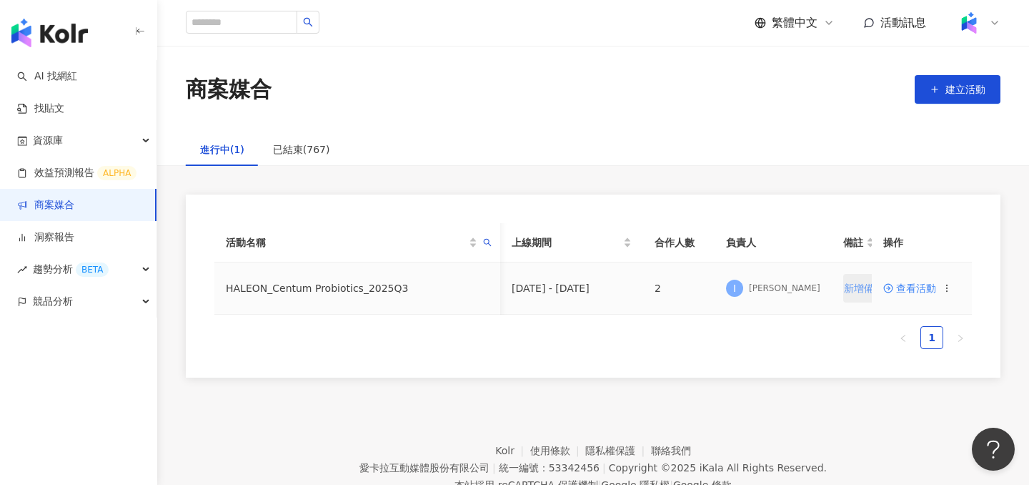
scroll to position [0, 9]
click at [900, 292] on span "查看活動" at bounding box center [909, 288] width 53 height 10
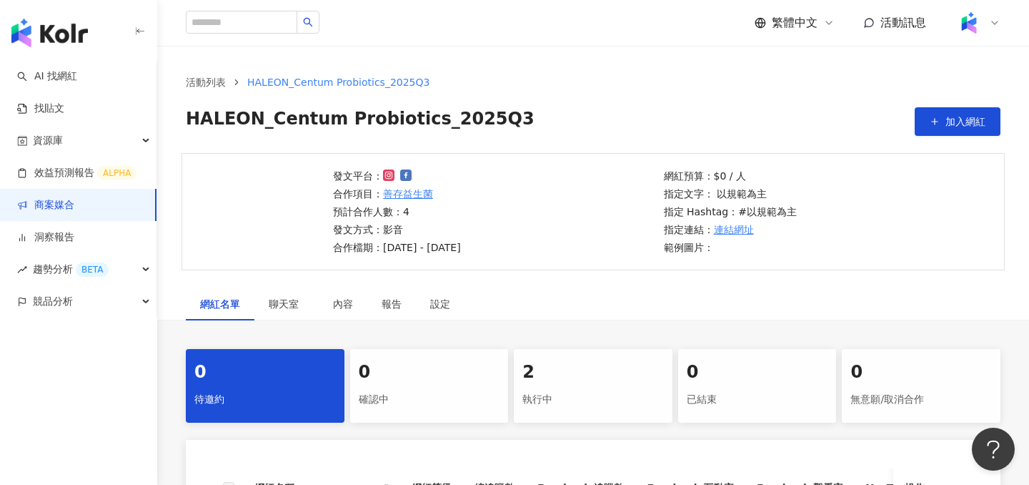
scroll to position [104, 0]
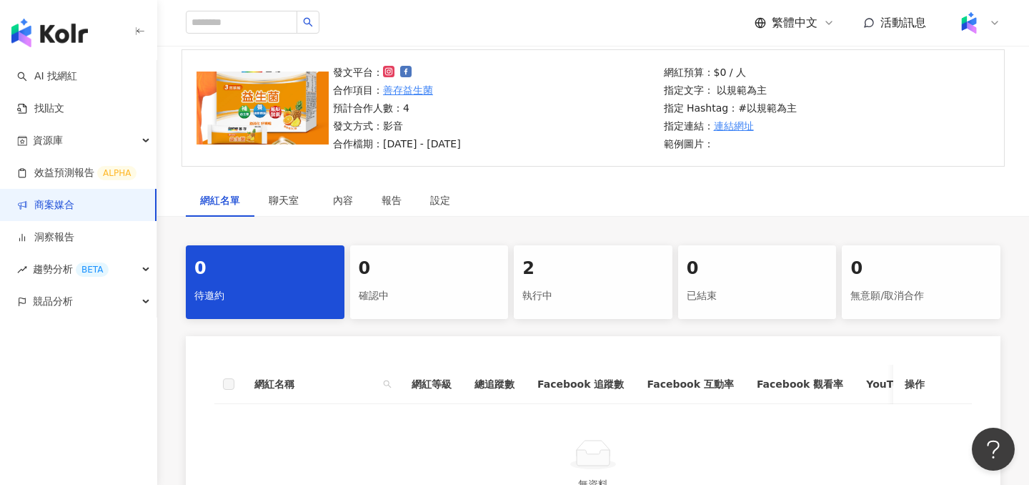
click at [568, 284] on div "執行中" at bounding box center [594, 296] width 142 height 24
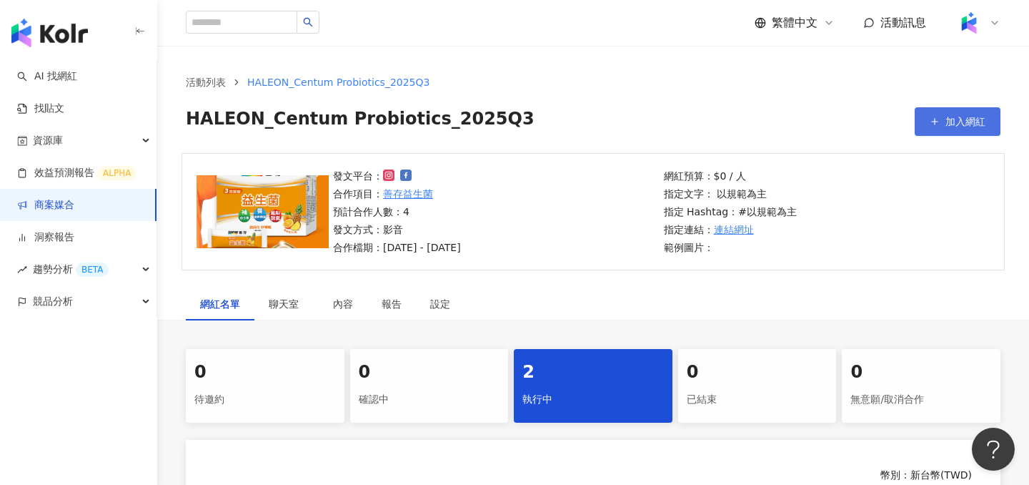
click at [926, 126] on button "加入網紅" at bounding box center [958, 121] width 86 height 29
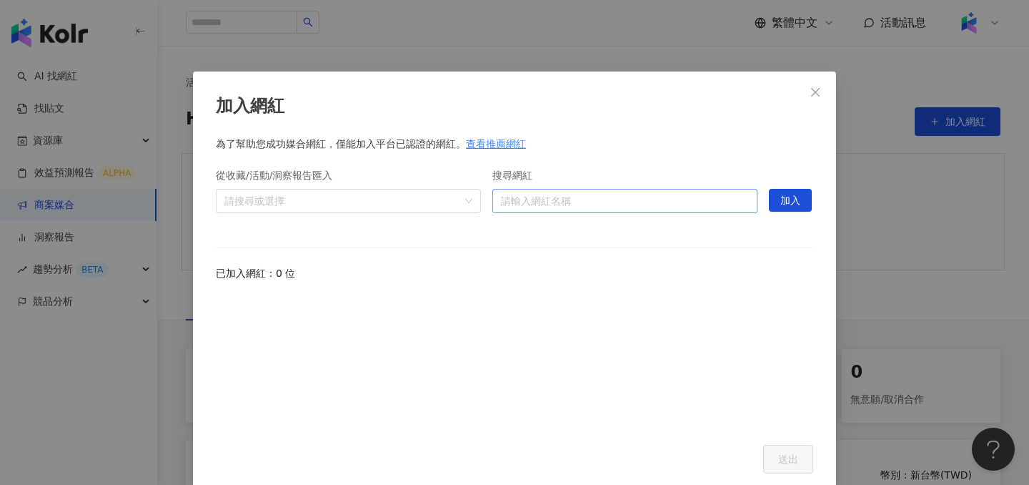
scroll to position [5, 0]
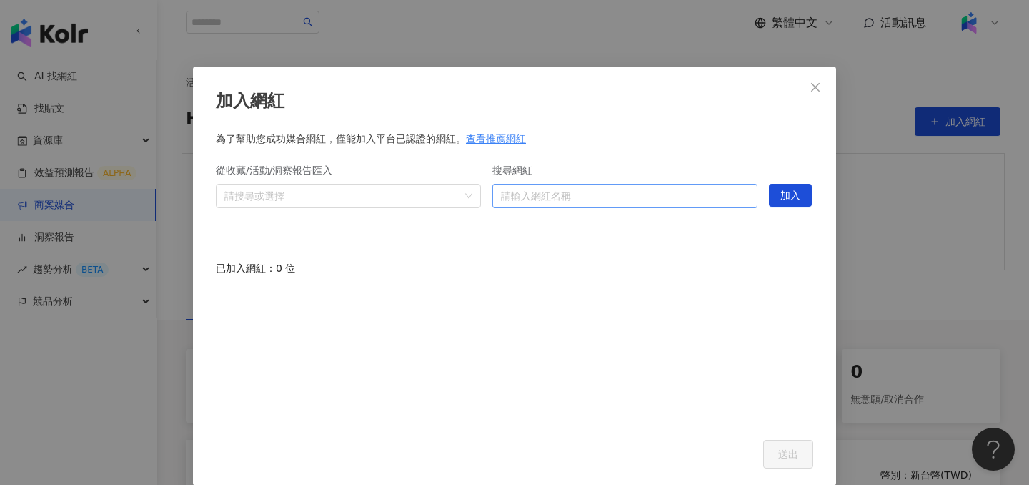
click at [712, 194] on input "搜尋網紅" at bounding box center [625, 195] width 248 height 23
type input "*"
type input "**"
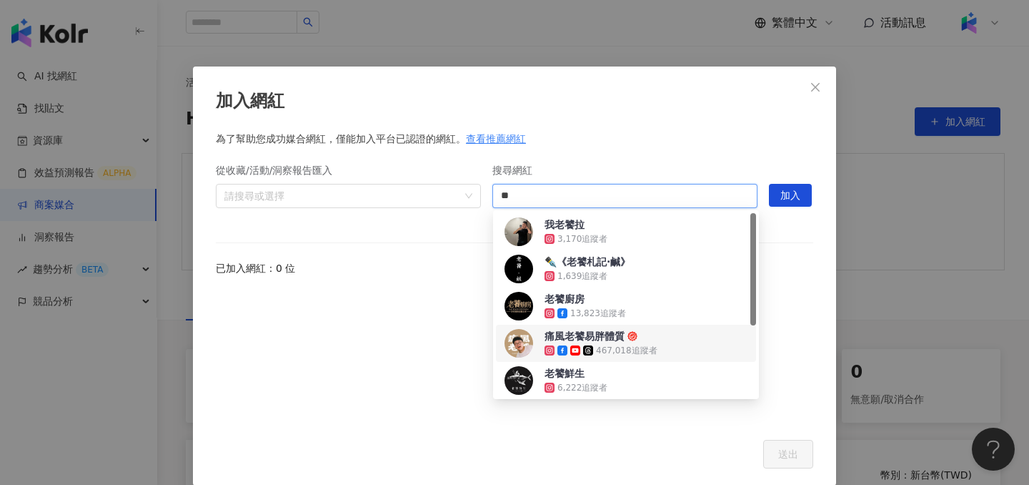
click at [657, 342] on div "痛風老饕易胖體質 467,018 追蹤者" at bounding box center [626, 343] width 243 height 29
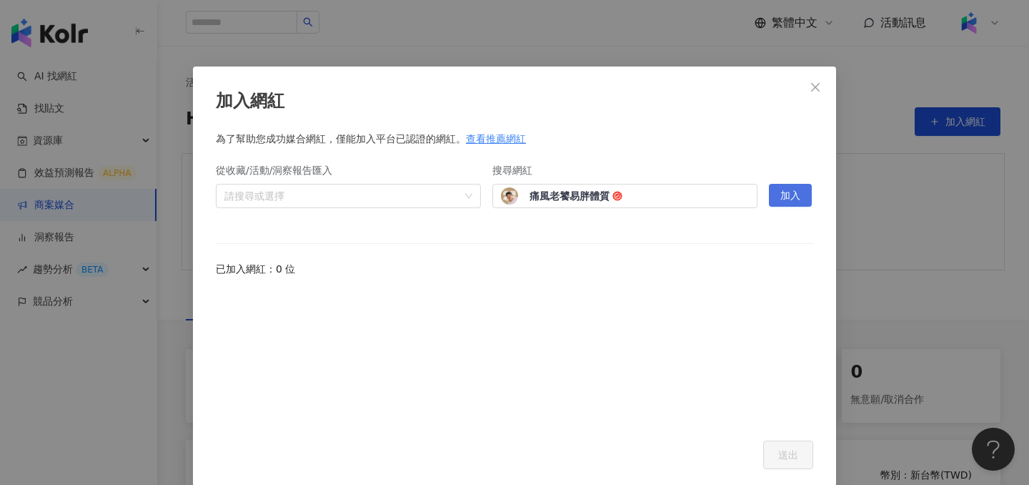
click at [787, 195] on span "加入" at bounding box center [791, 195] width 20 height 23
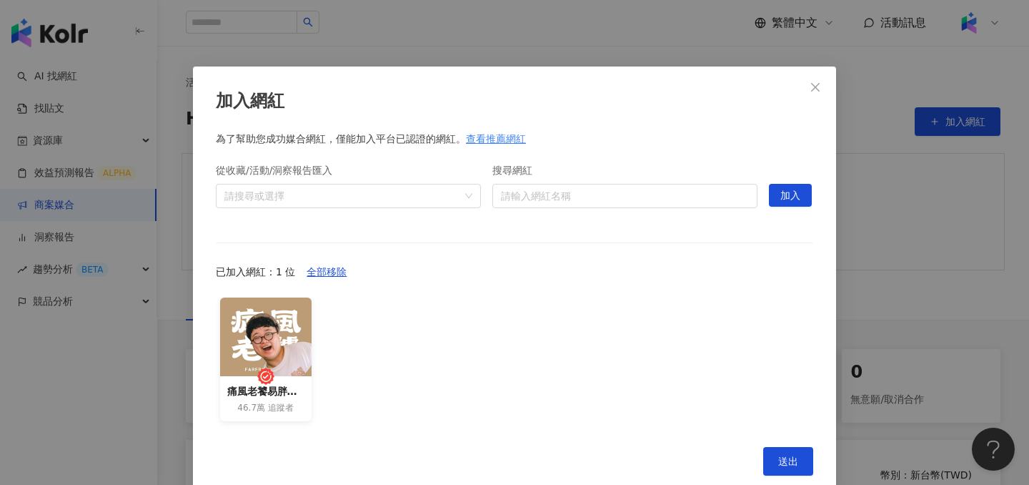
scroll to position [29, 0]
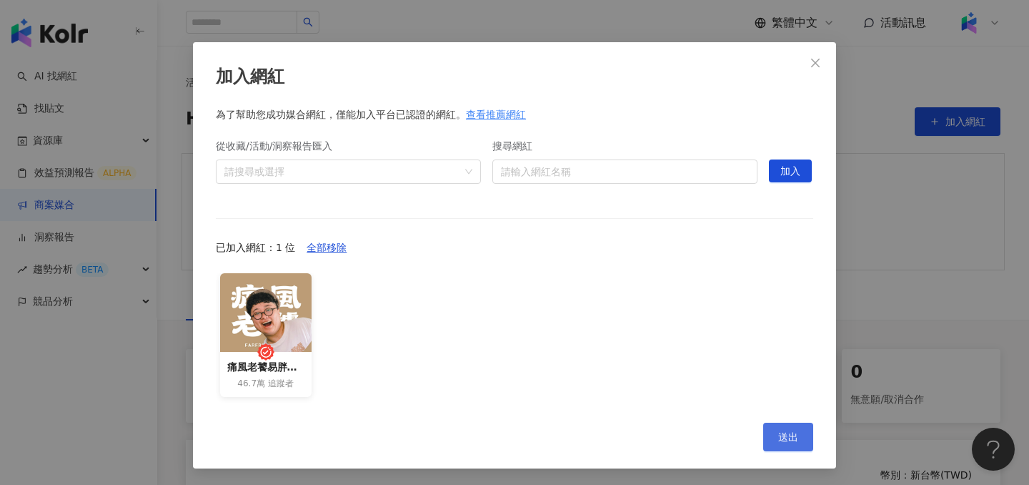
click at [785, 447] on button "送出" at bounding box center [788, 436] width 50 height 29
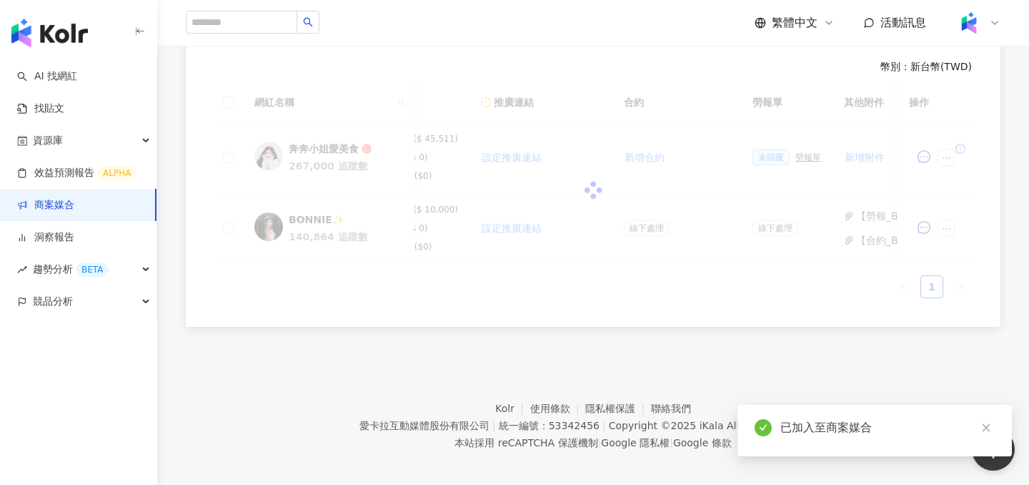
scroll to position [417, 0]
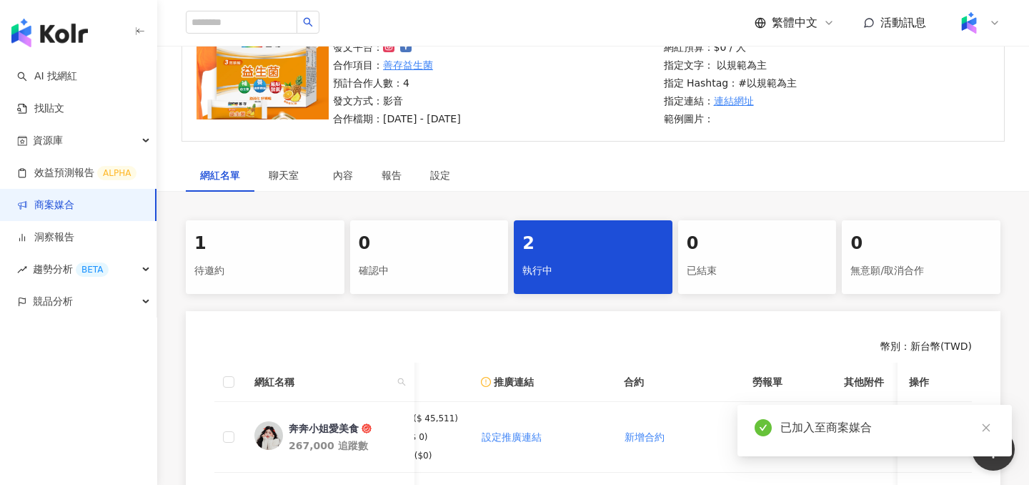
click at [244, 249] on div "1" at bounding box center [265, 244] width 142 height 24
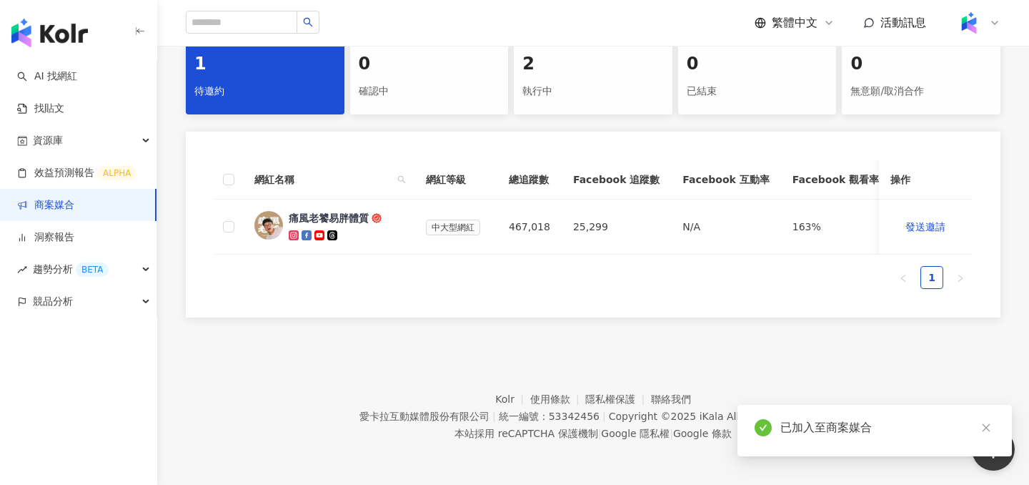
scroll to position [308, 0]
click at [939, 227] on span "發送邀請" at bounding box center [926, 226] width 40 height 11
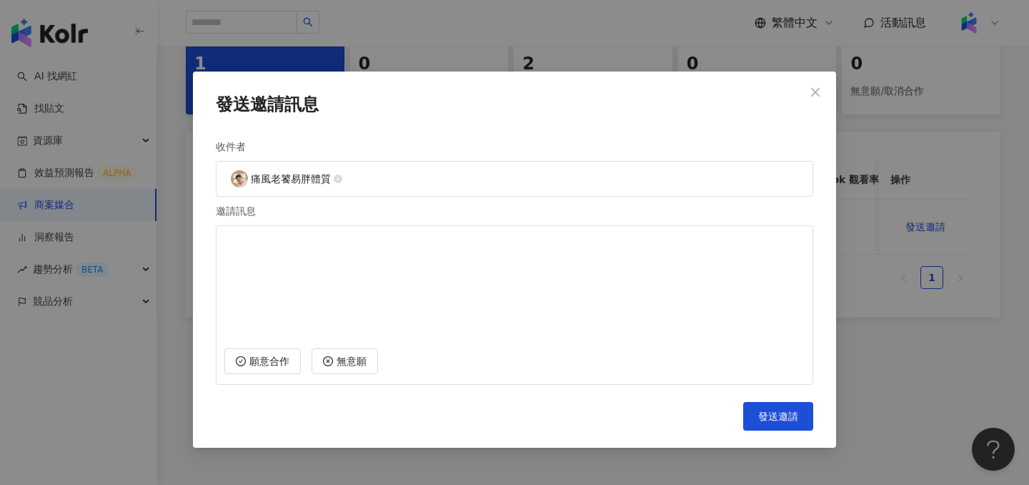
click at [629, 294] on textarea at bounding box center [514, 285] width 580 height 106
type textarea "*"
type textarea "**********"
click at [793, 412] on span "發送邀請" at bounding box center [778, 415] width 40 height 11
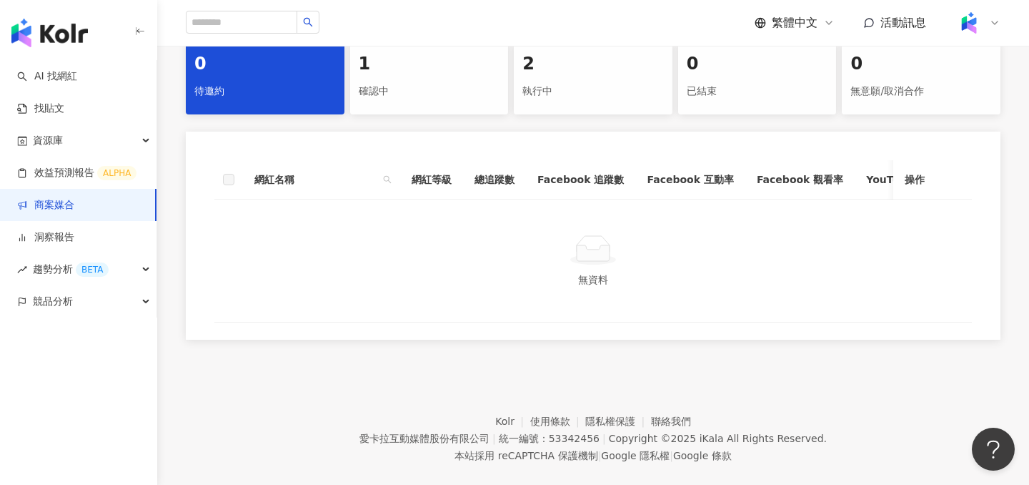
click at [406, 70] on div "1" at bounding box center [430, 64] width 142 height 24
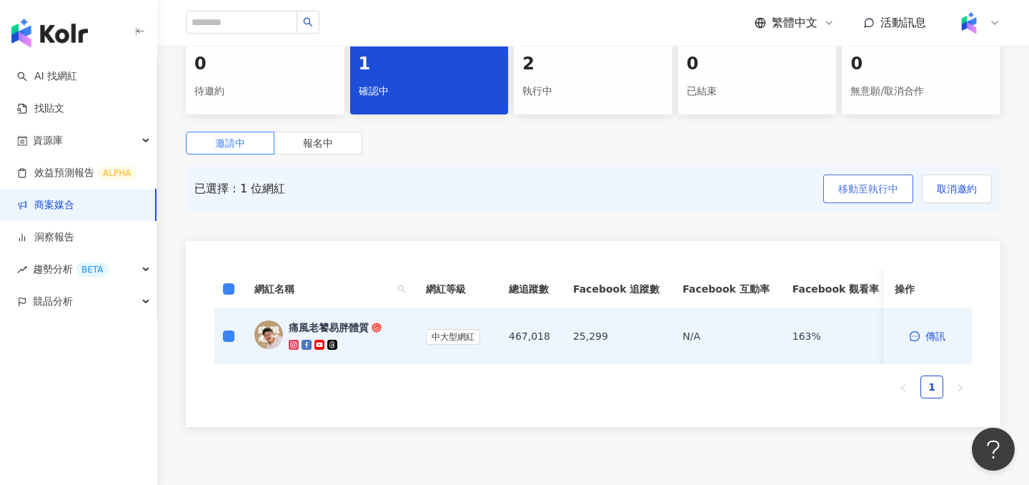
click at [861, 184] on span "移動至執行中" at bounding box center [868, 188] width 60 height 11
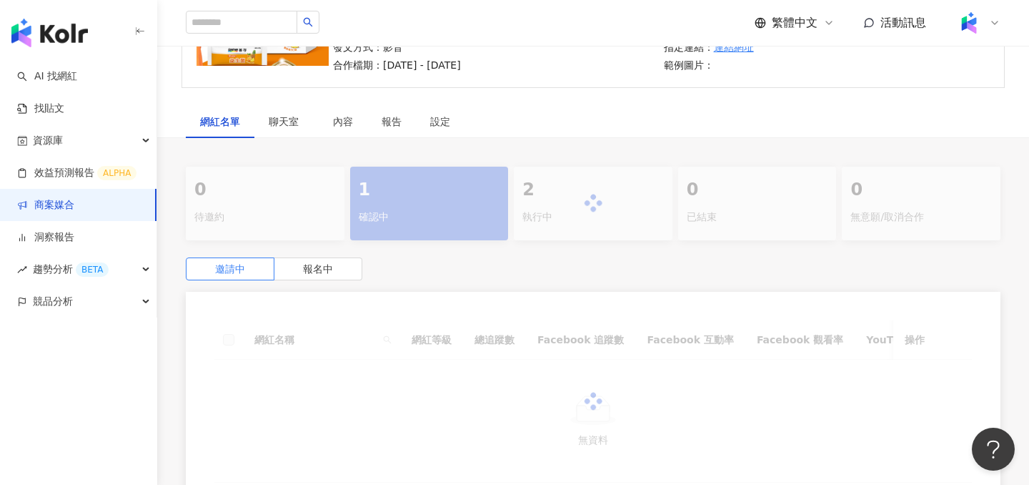
scroll to position [308, 0]
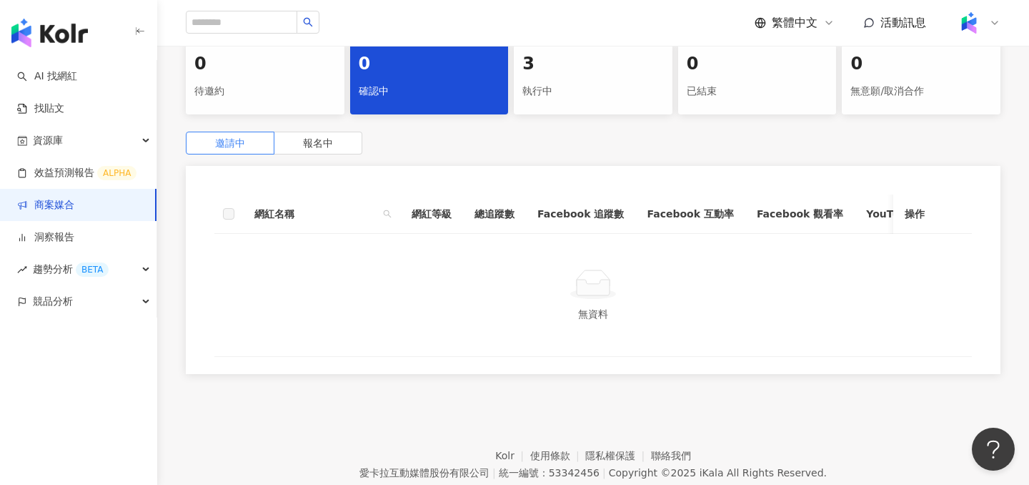
click at [596, 84] on div "執行中" at bounding box center [594, 91] width 142 height 24
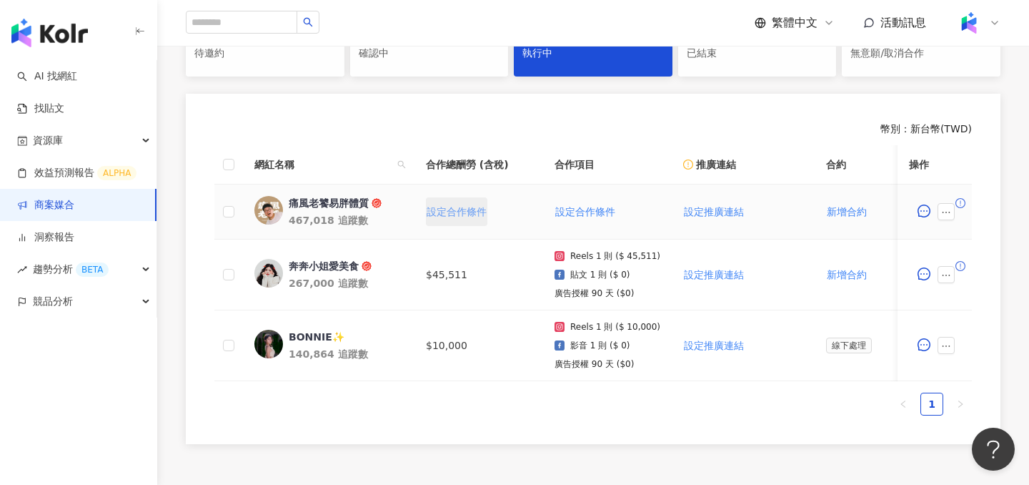
click at [455, 210] on span "設定合作條件" at bounding box center [457, 211] width 60 height 11
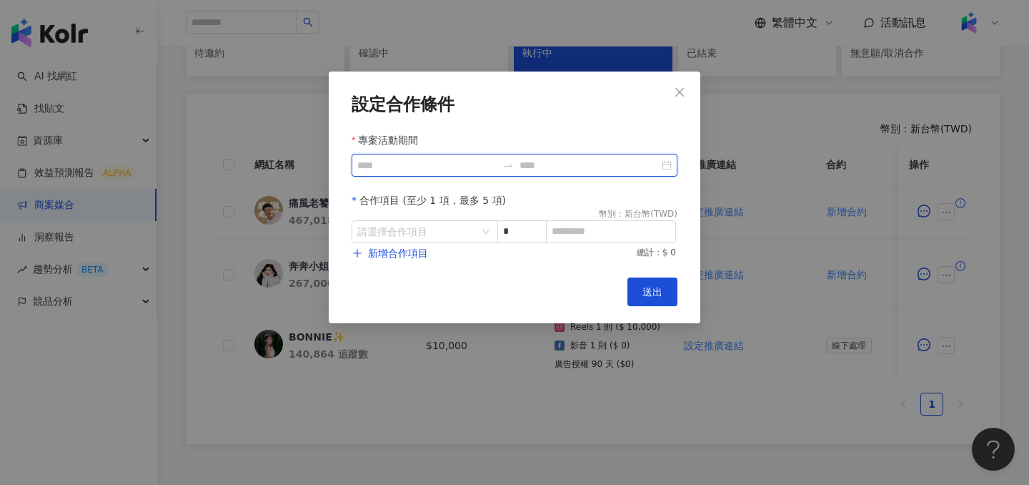
click at [452, 159] on input "專案活動期間" at bounding box center [426, 165] width 139 height 16
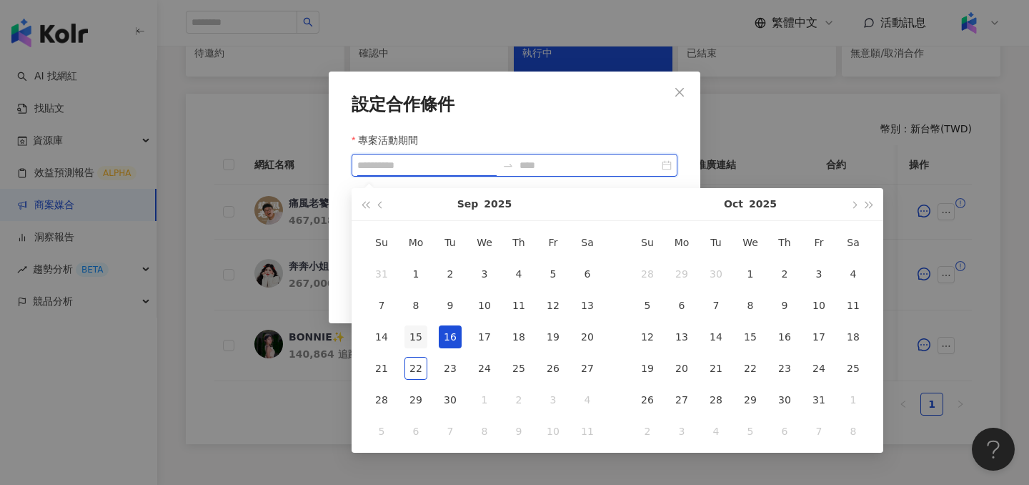
type input "**********"
click at [418, 337] on div "15" at bounding box center [416, 336] width 23 height 23
type input "**********"
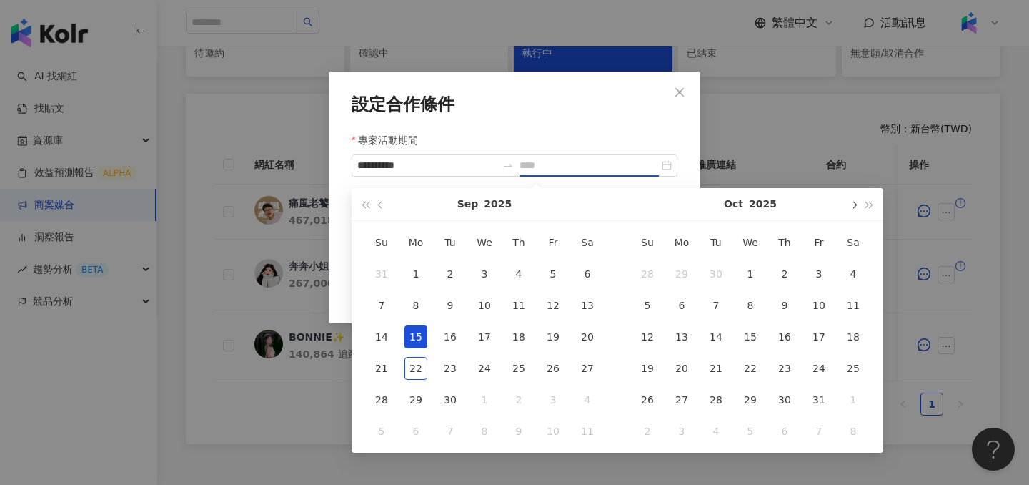
click at [851, 212] on button "button" at bounding box center [854, 204] width 16 height 32
click at [856, 207] on button "button" at bounding box center [854, 204] width 16 height 32
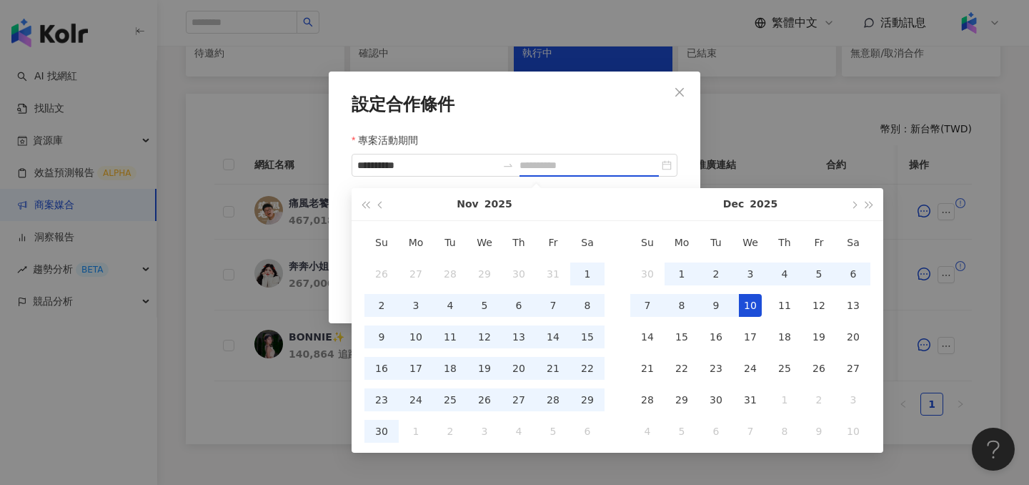
click at [750, 302] on div "10" at bounding box center [750, 305] width 23 height 23
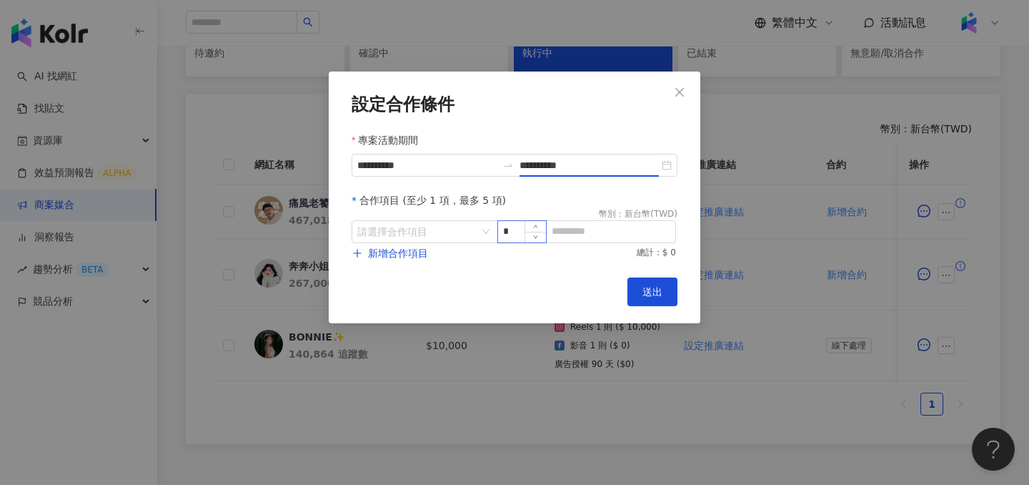
type input "**********"
click at [411, 227] on input "search" at bounding box center [417, 231] width 120 height 21
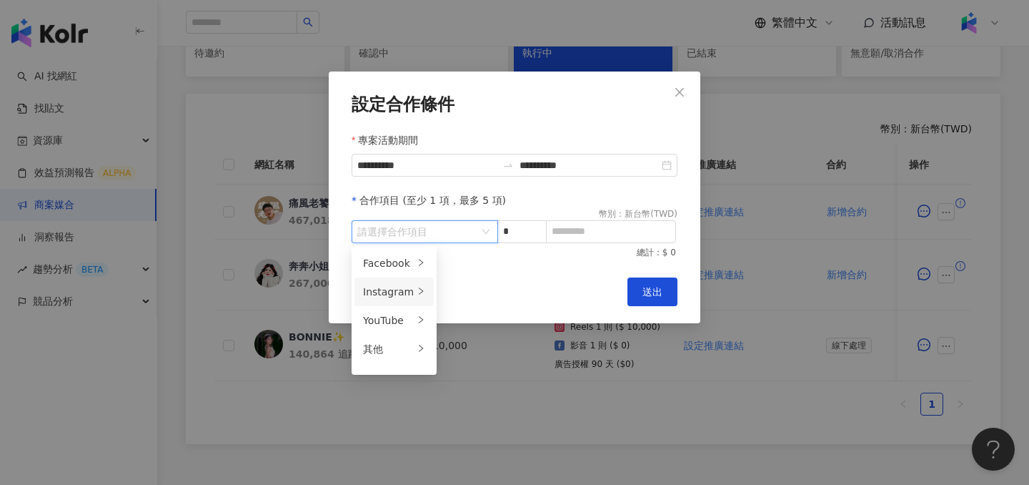
click at [405, 293] on div "Instagram" at bounding box center [388, 292] width 51 height 16
click at [467, 289] on span "Reels" at bounding box center [462, 291] width 27 height 11
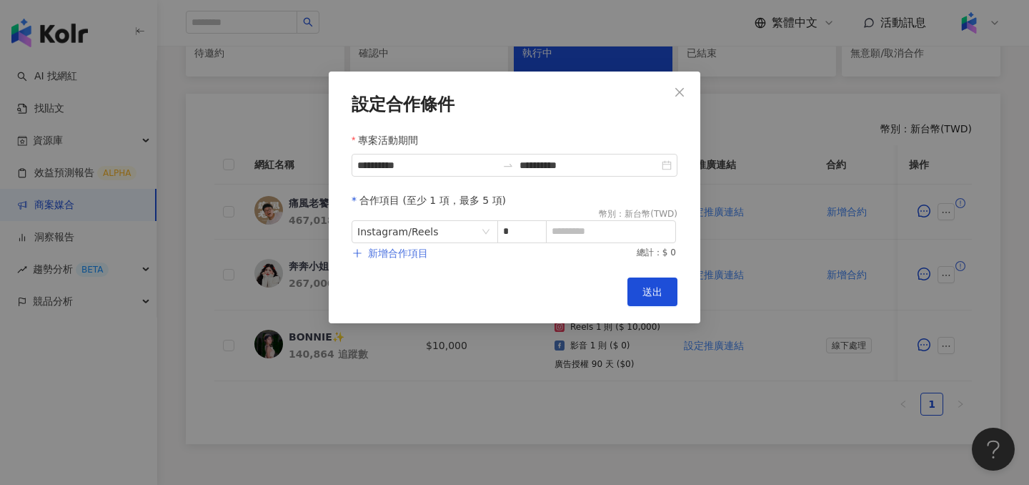
click at [415, 254] on span "新增合作項目" at bounding box center [398, 252] width 60 height 11
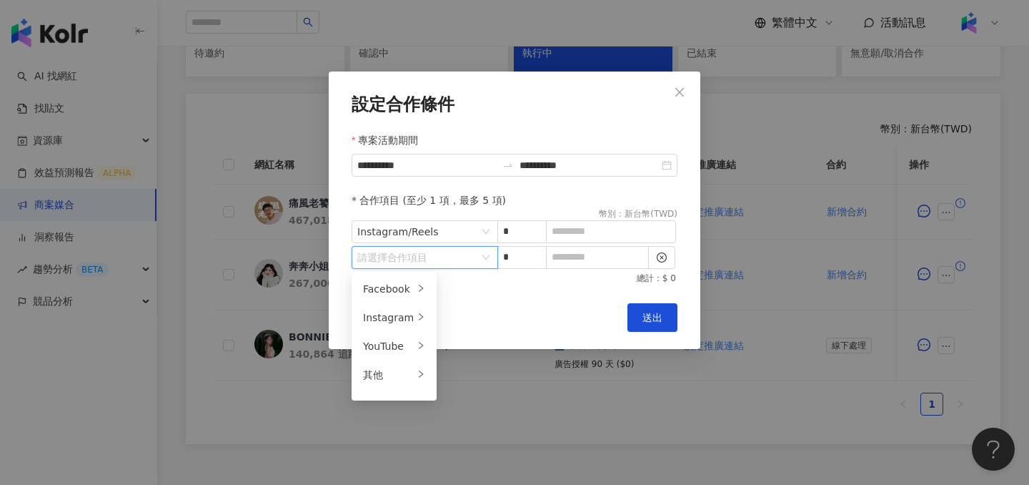
click at [415, 254] on input "search" at bounding box center [417, 257] width 120 height 21
click at [408, 320] on div "Instagram" at bounding box center [388, 318] width 51 height 16
click at [470, 372] on span "限時動態" at bounding box center [469, 374] width 40 height 11
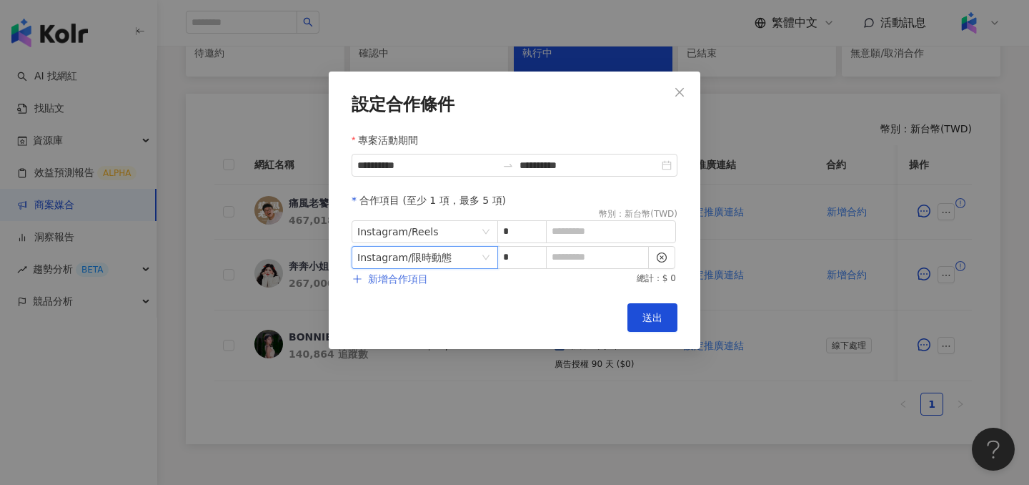
click at [412, 275] on span "新增合作項目" at bounding box center [398, 278] width 60 height 11
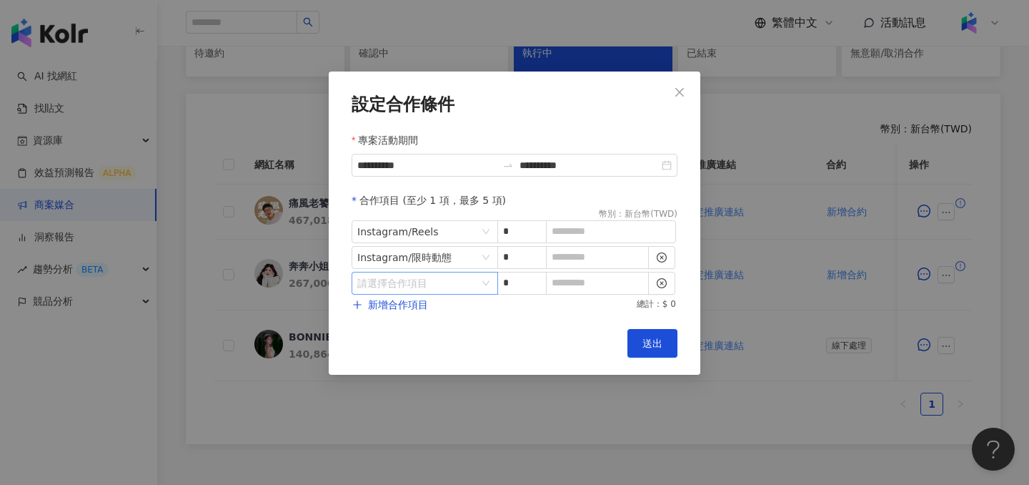
click at [412, 276] on input "search" at bounding box center [417, 282] width 120 height 21
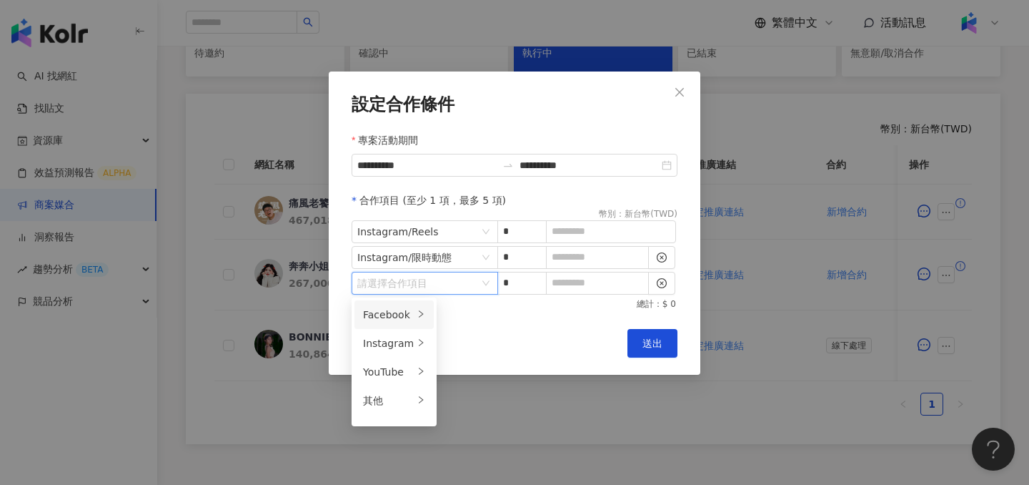
click at [405, 317] on div "Facebook" at bounding box center [388, 315] width 51 height 16
click at [465, 348] on div "影音" at bounding box center [477, 343] width 56 height 16
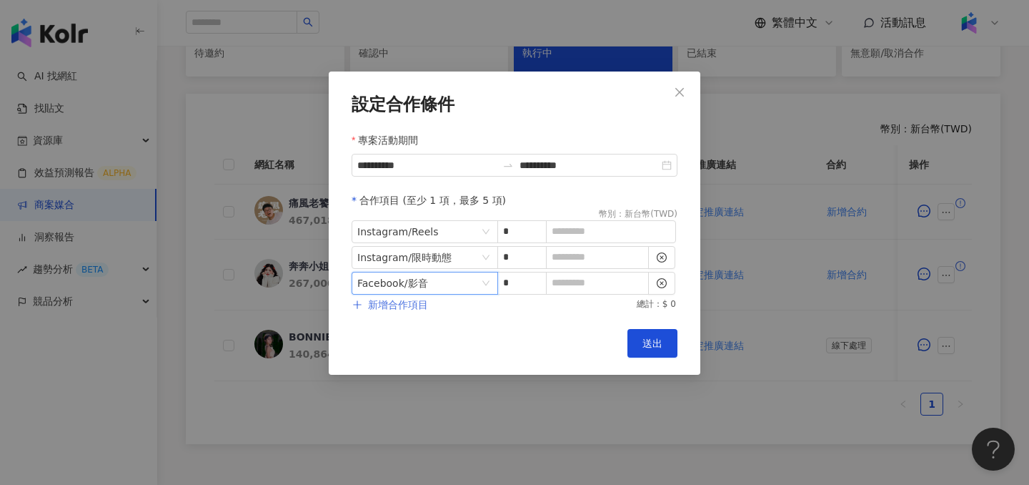
click at [426, 301] on span "新增合作項目" at bounding box center [398, 304] width 60 height 11
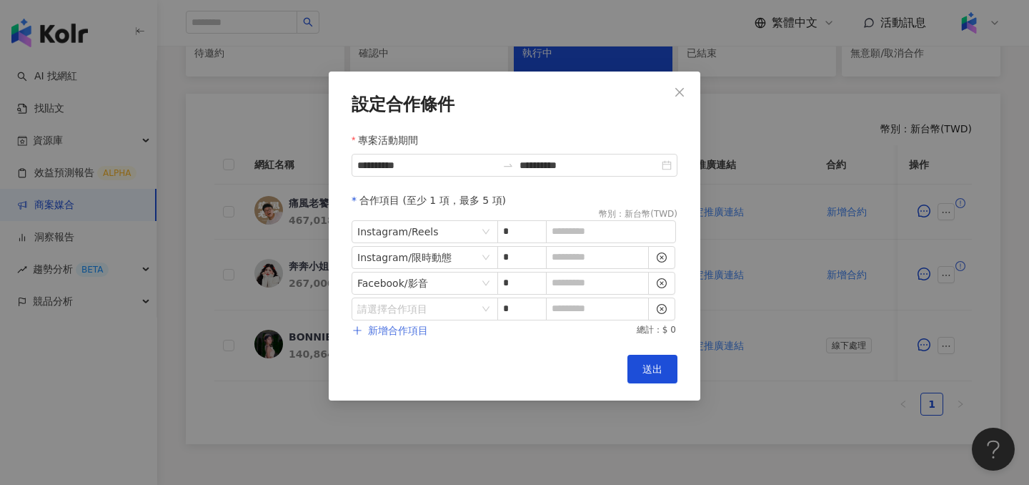
click at [426, 301] on input "search" at bounding box center [417, 308] width 120 height 21
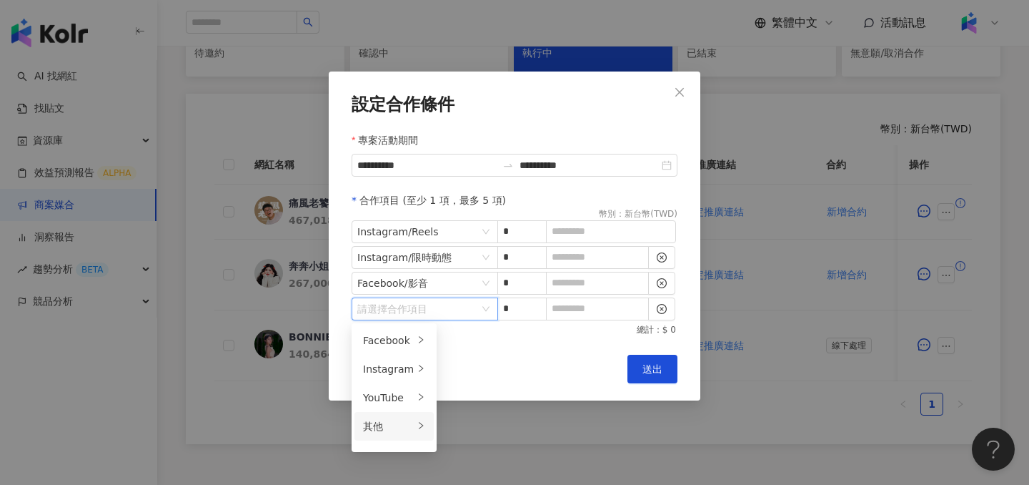
click at [407, 422] on div "其他" at bounding box center [388, 426] width 51 height 16
click at [461, 347] on div "廣告授權" at bounding box center [471, 340] width 45 height 16
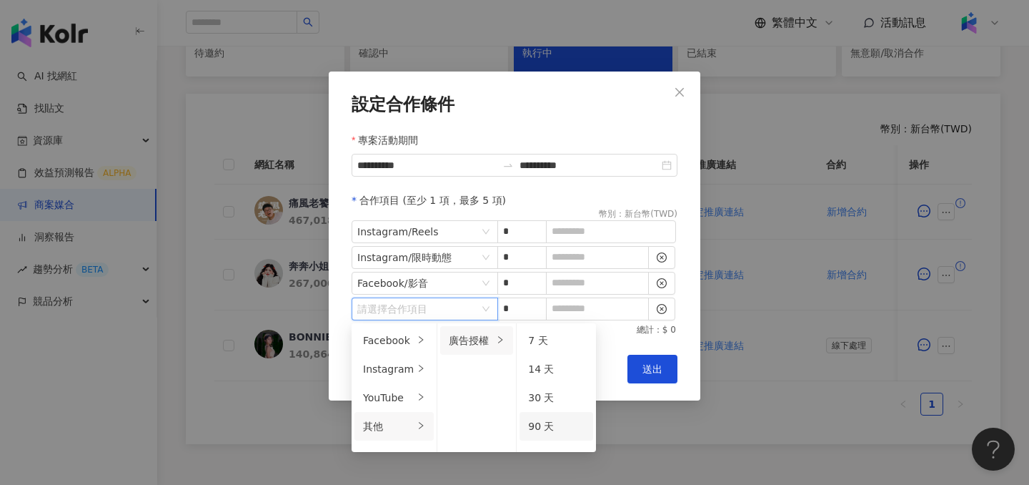
click at [535, 424] on span "90 天" at bounding box center [541, 425] width 26 height 11
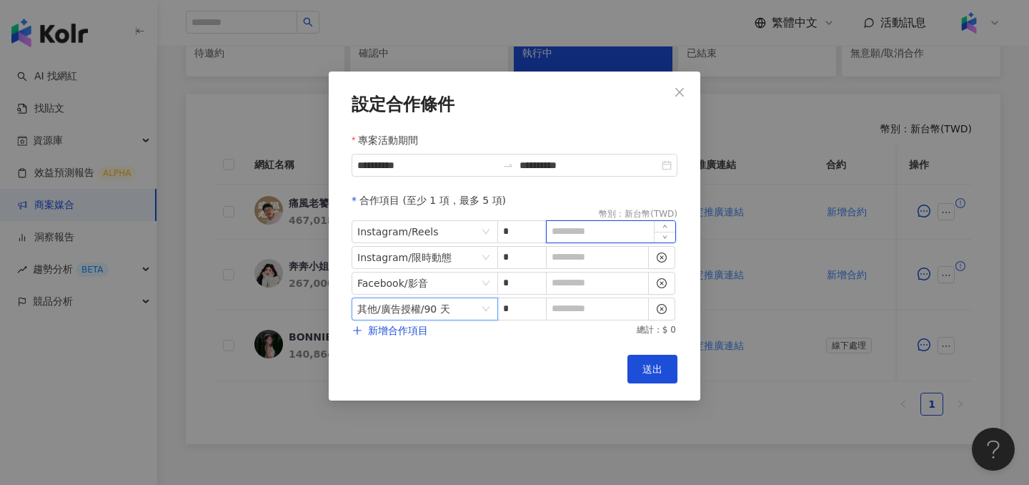
click at [599, 228] on input at bounding box center [611, 231] width 129 height 21
type input "******"
click at [599, 254] on input at bounding box center [598, 257] width 102 height 21
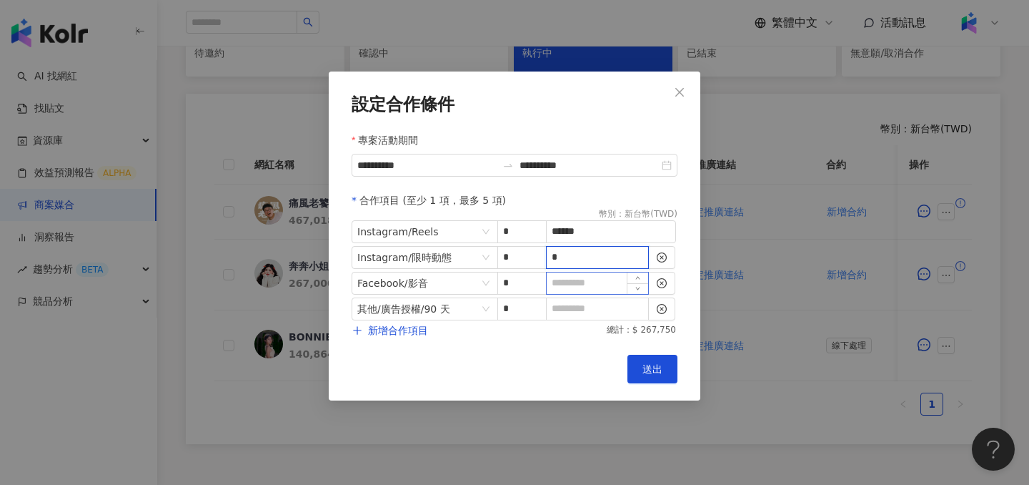
type input "*"
click at [605, 281] on input at bounding box center [598, 282] width 102 height 21
type input "*"
click at [605, 309] on input at bounding box center [598, 308] width 102 height 21
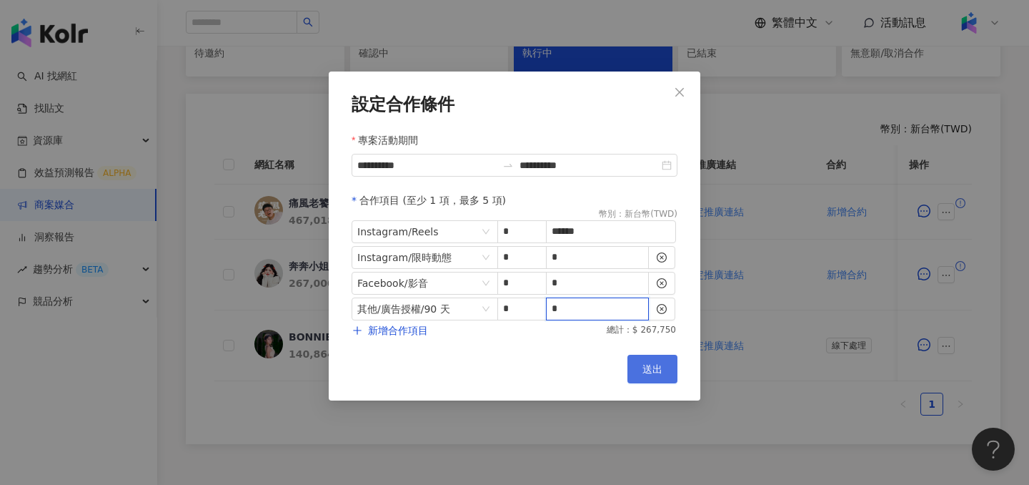
type input "*"
click at [637, 362] on button "送出" at bounding box center [653, 369] width 50 height 29
